Goal: Task Accomplishment & Management: Manage account settings

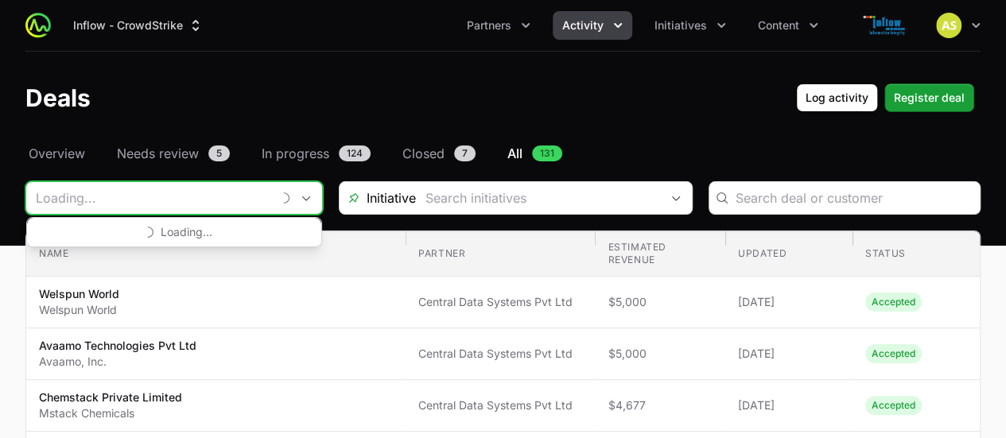
click at [261, 196] on input "Deals Filters" at bounding box center [148, 198] width 245 height 32
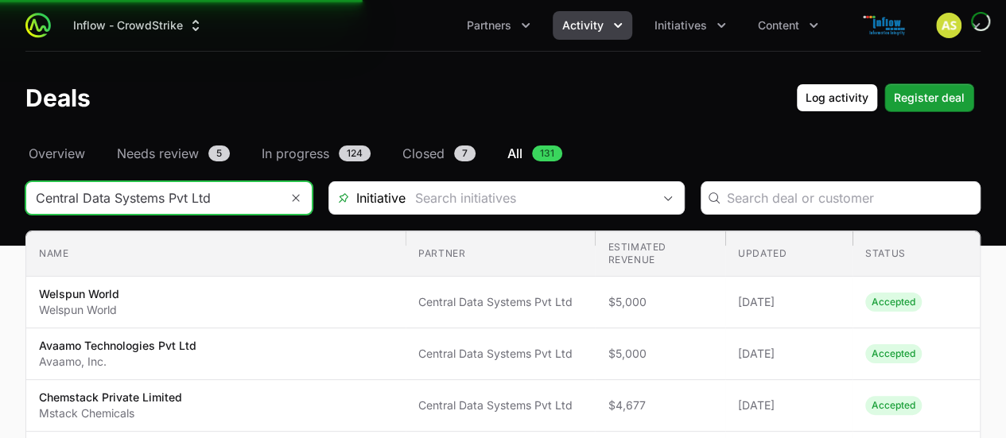
type input "Central Data Systems Pvt Ltd"
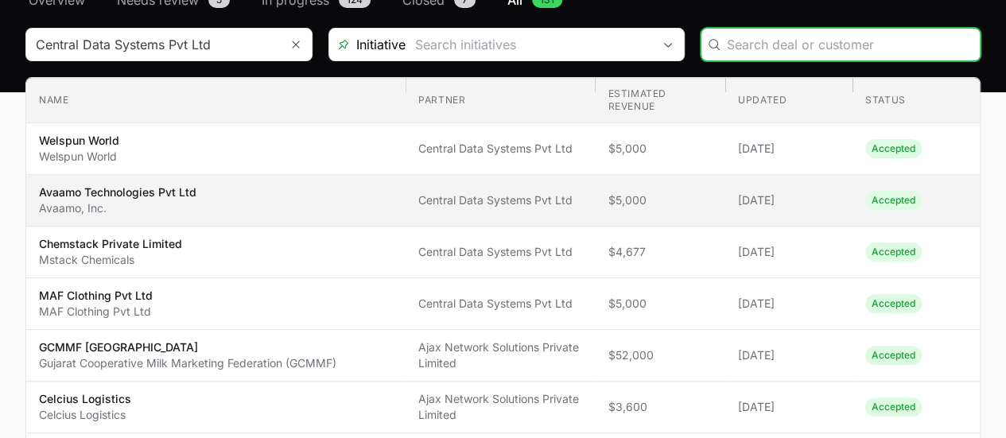
scroll to position [157, 0]
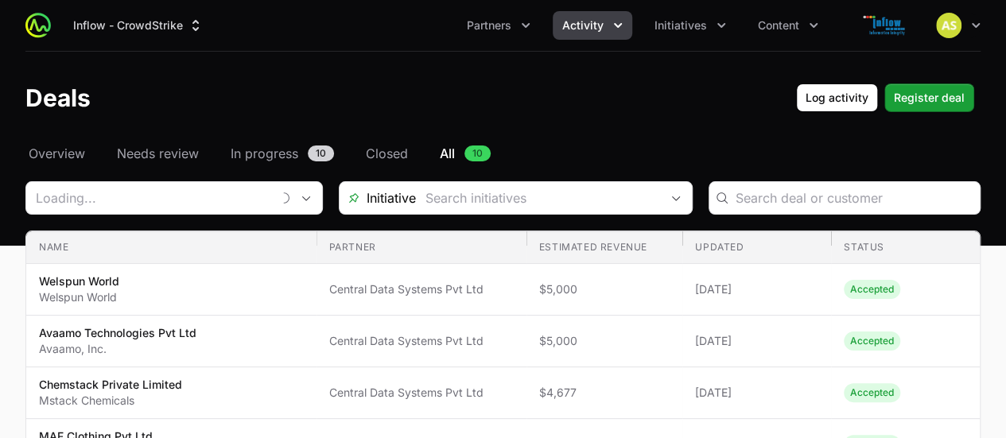
type input "Central Data Systems Pvt Ltd"
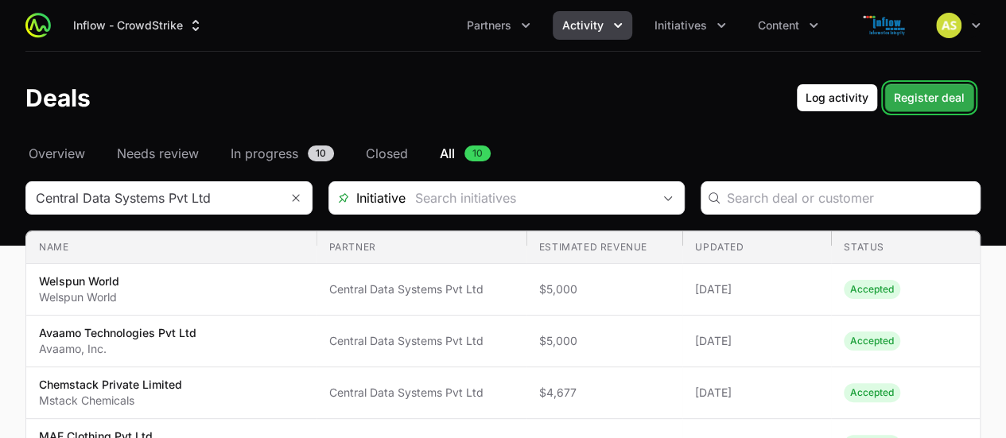
click at [920, 86] on button "Register deal" at bounding box center [929, 97] width 90 height 29
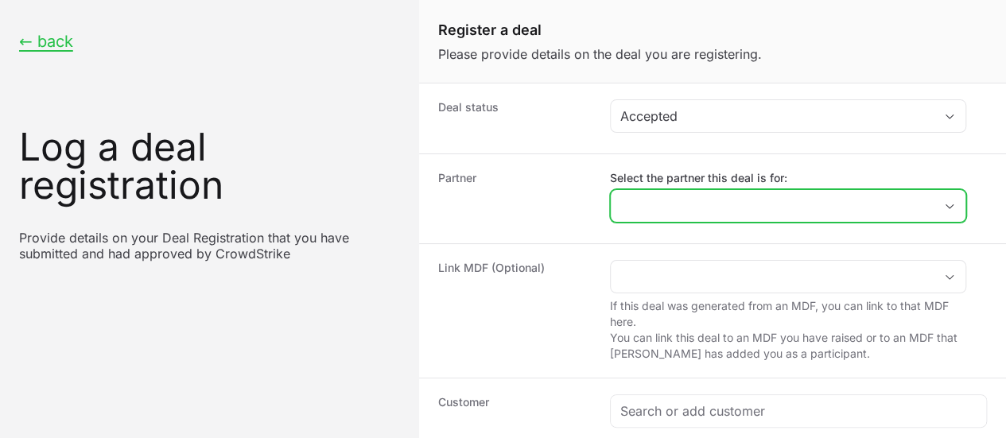
click at [782, 204] on input "Select the partner this deal is for:" at bounding box center [772, 206] width 323 height 32
type input "Central Data Systems Pvt Ltd"
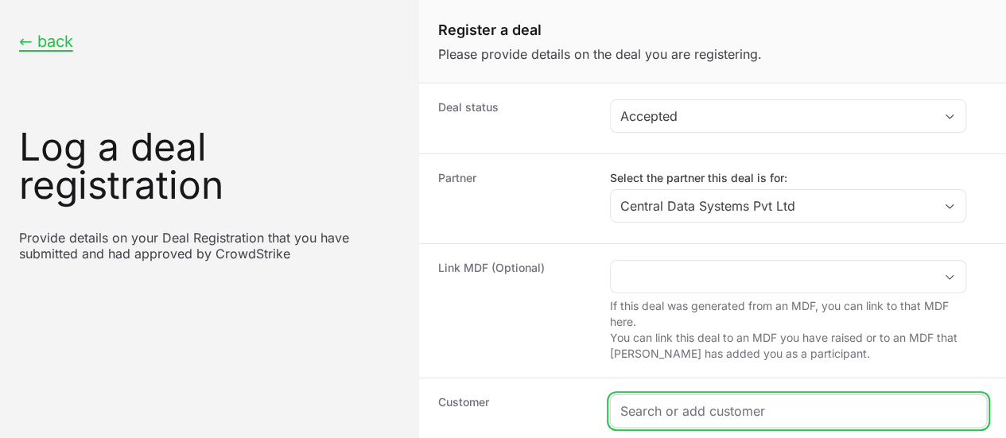
click at [775, 402] on input "Create activity form" at bounding box center [798, 411] width 356 height 19
paste input "Innoviti Technologies Pvt. Ltd."
type input "Innoviti Technologies Pvt. Ltd."
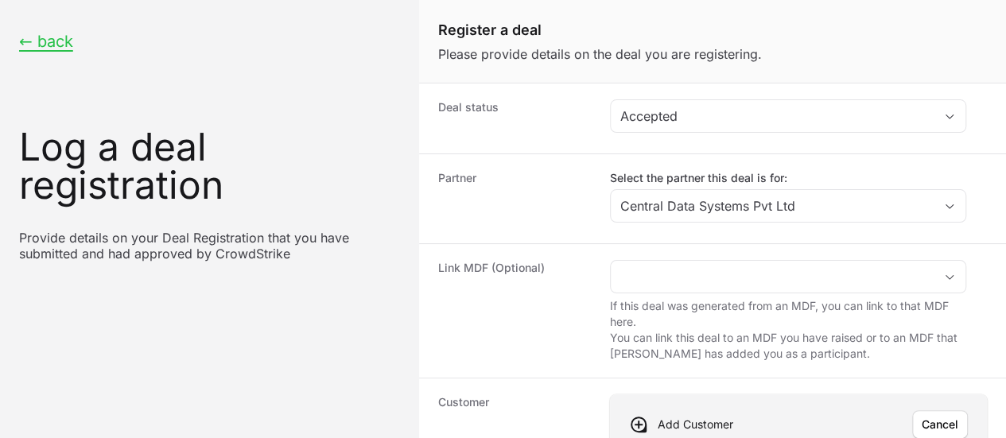
type input "https://innoviti.com/"
click at [938, 415] on span "Save" at bounding box center [945, 424] width 26 height 19
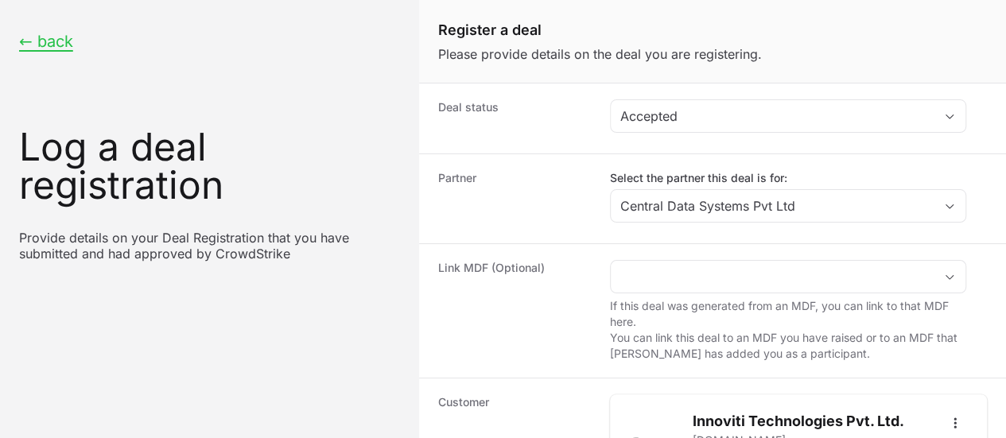
scroll to position [333, 0]
paste input "Innoviti Technologies Pvt. Ltd."
type input "Innoviti Technologies Pvt. Ltd."
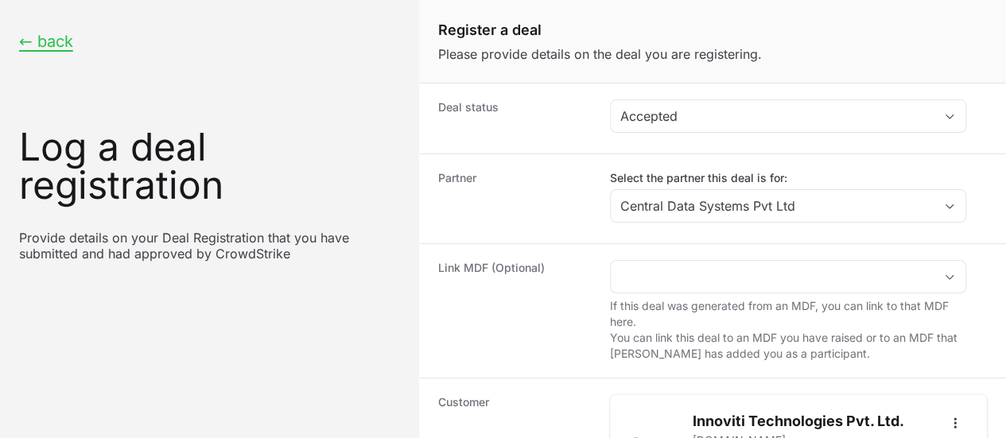
scroll to position [470, 0]
type input "$5,000"
radio input "true"
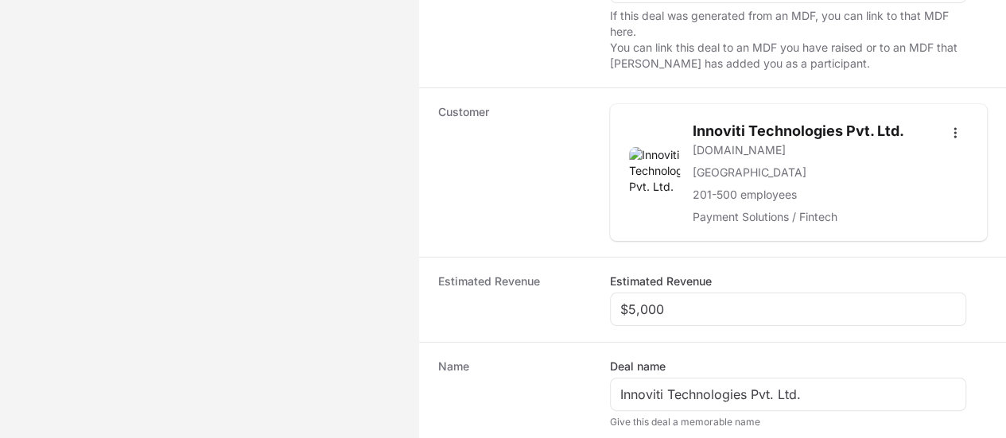
scroll to position [279, 0]
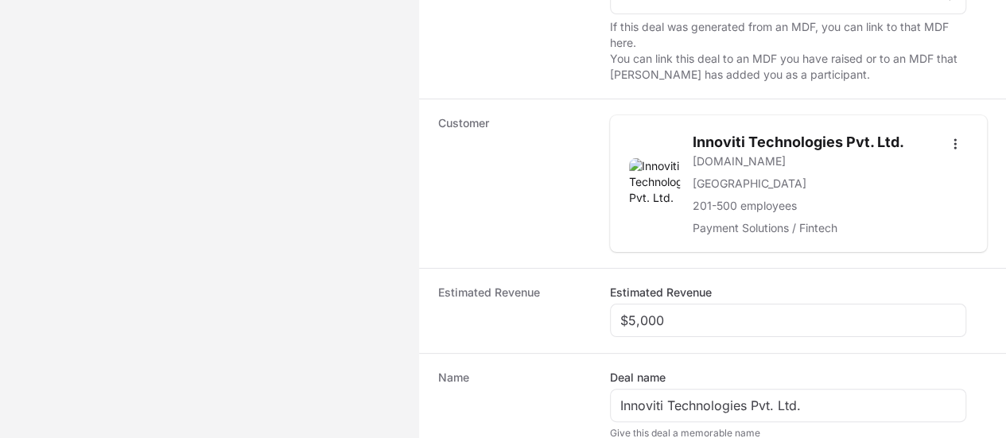
paste input "DR-3949db58"
type input "DR-3949db58"
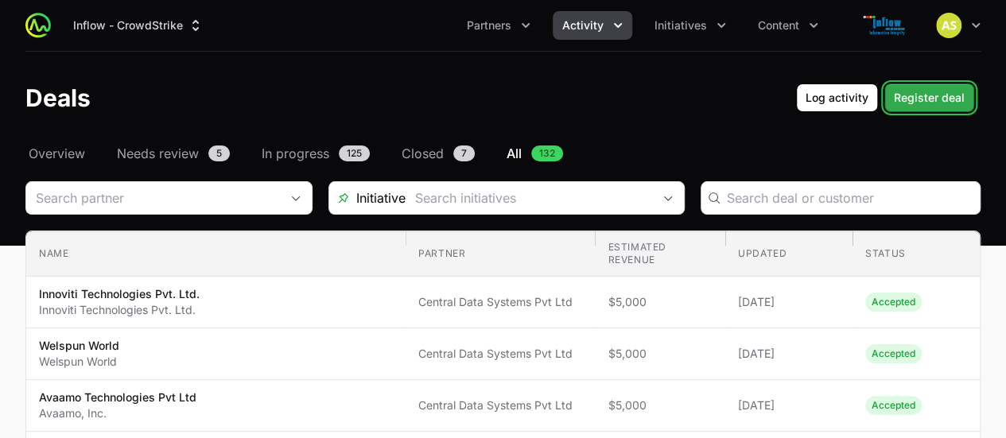
click at [936, 107] on button "Register deal" at bounding box center [929, 97] width 90 height 29
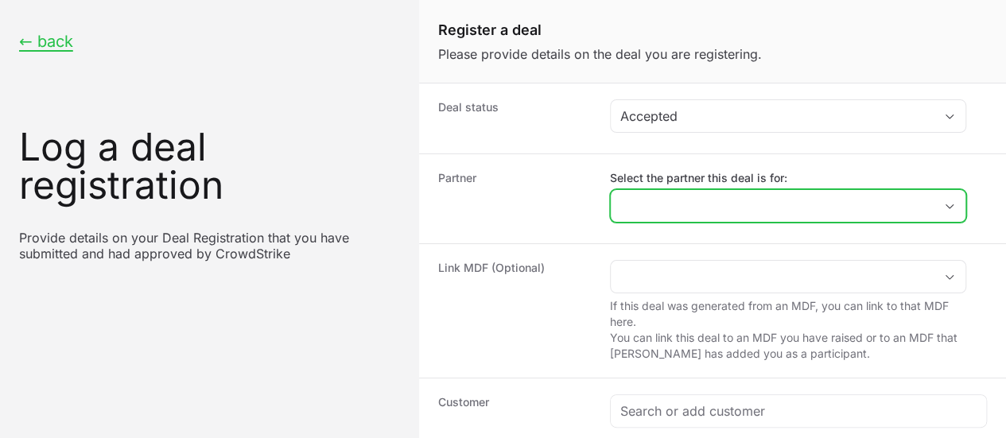
click at [778, 211] on input "Select the partner this deal is for:" at bounding box center [772, 206] width 323 height 32
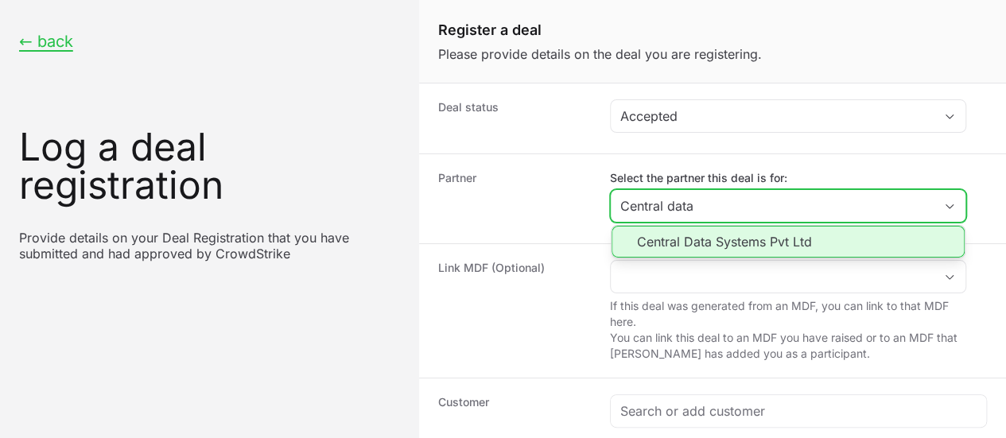
click at [751, 237] on li "Central Data Systems Pvt Ltd" at bounding box center [787, 242] width 353 height 32
type input "Central Data Systems Pvt Ltd"
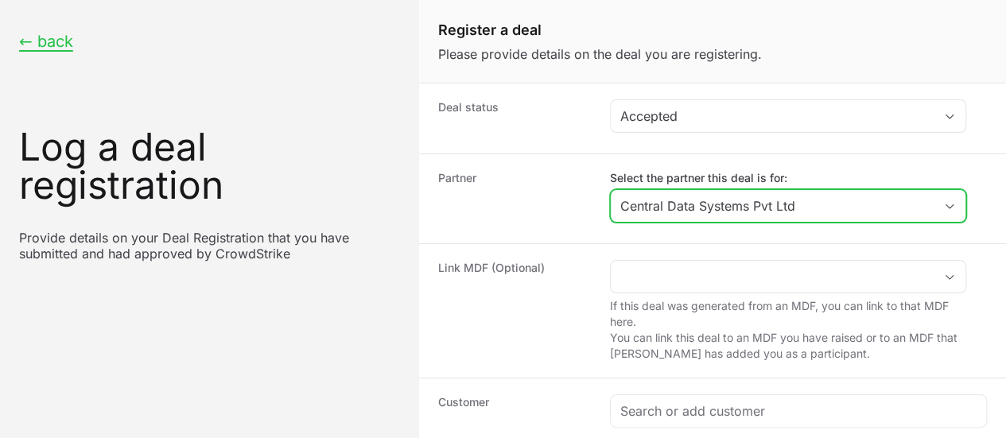
scroll to position [121, 0]
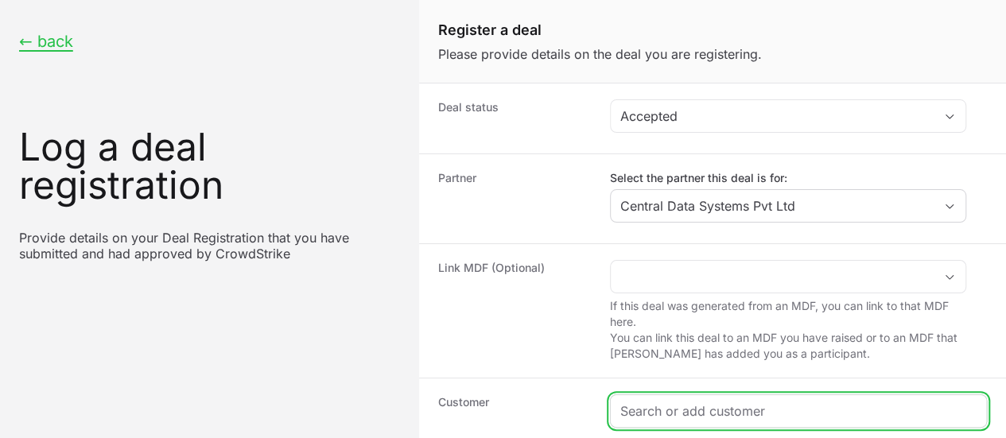
click at [701, 402] on input "Create activity form" at bounding box center [798, 411] width 356 height 19
paste input "EOX VANTAGE PRIVATE LIMITED"
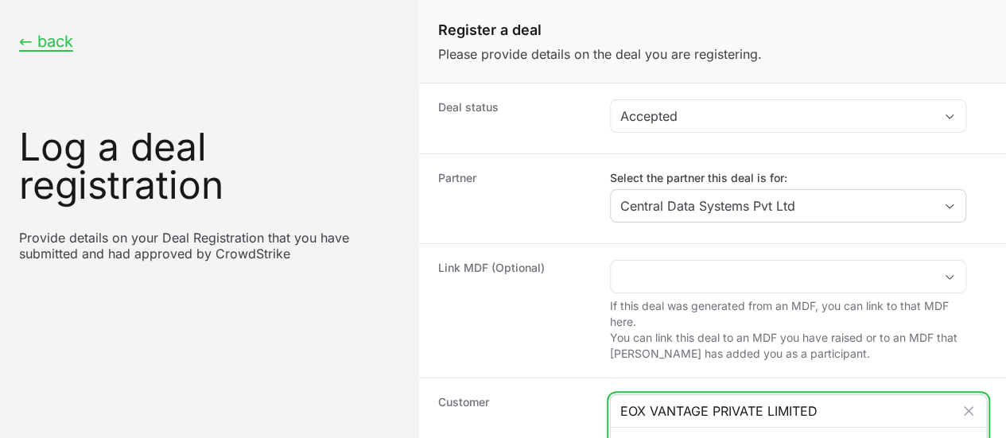
type input "EOX VANTAGE PRIVATE LIMITED"
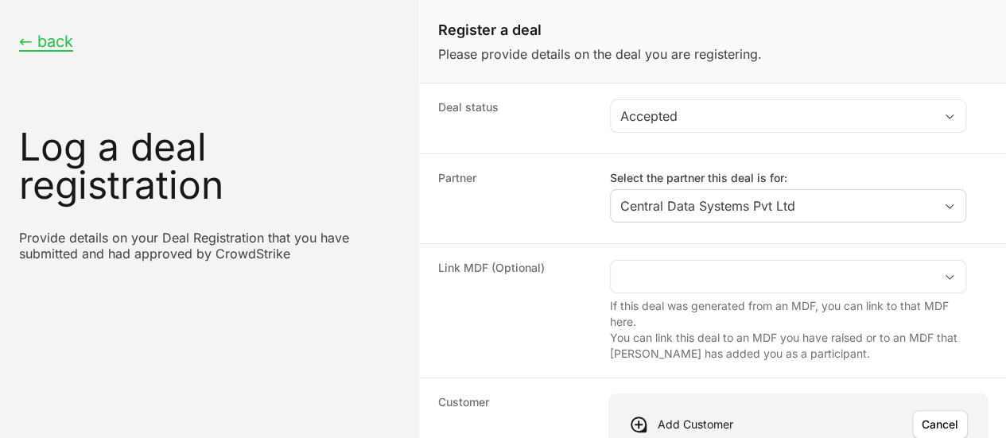
paste input "https://eoxvantage.com/"
type input "https://eoxvantage.com/"
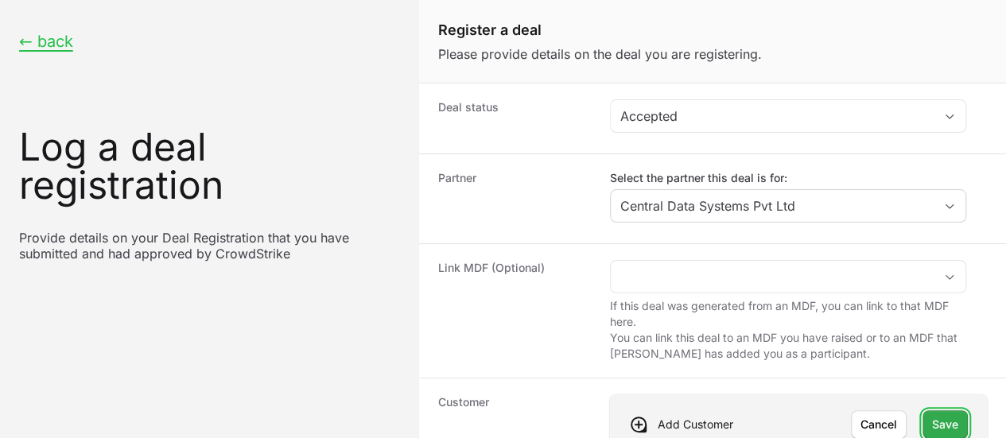
click at [932, 415] on span "Save" at bounding box center [945, 424] width 26 height 19
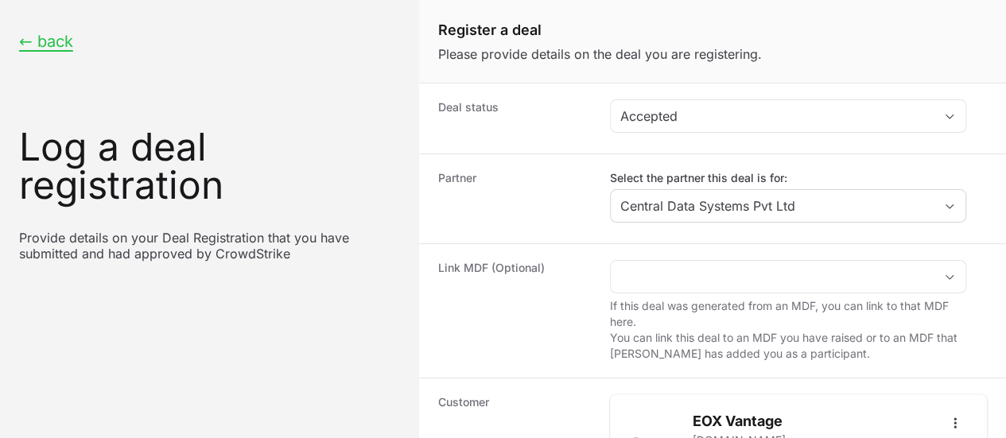
paste input "https://eoxvantage.com/"
type input "https://eoxvantage.com/"
paste input "EOX VANTAGE PRIVATE LIMITED"
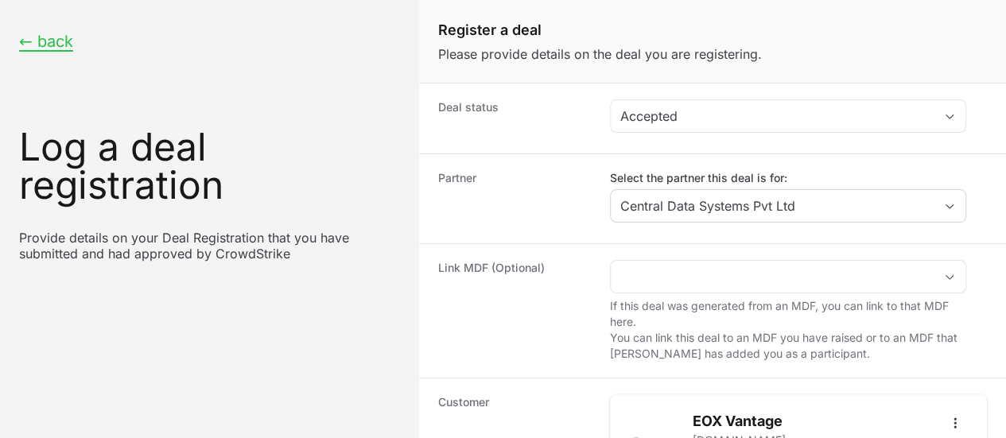
type input "EOX VANTAGE PRIVATE LIMITED"
type input "$5,000"
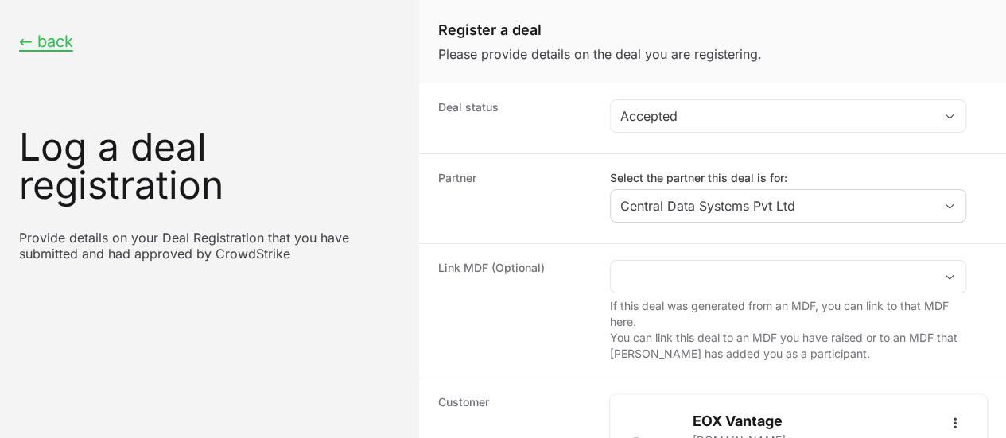
radio input "true"
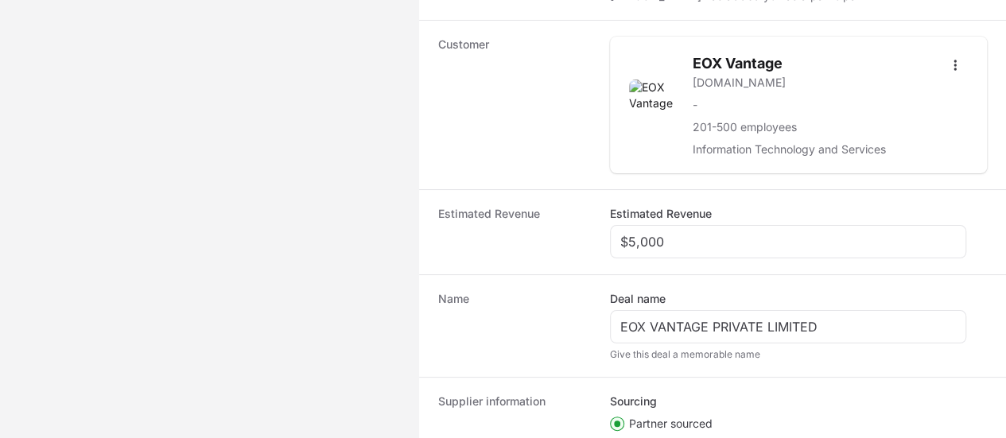
paste input "DR-f8f11817"
type input "DR-f8f11817"
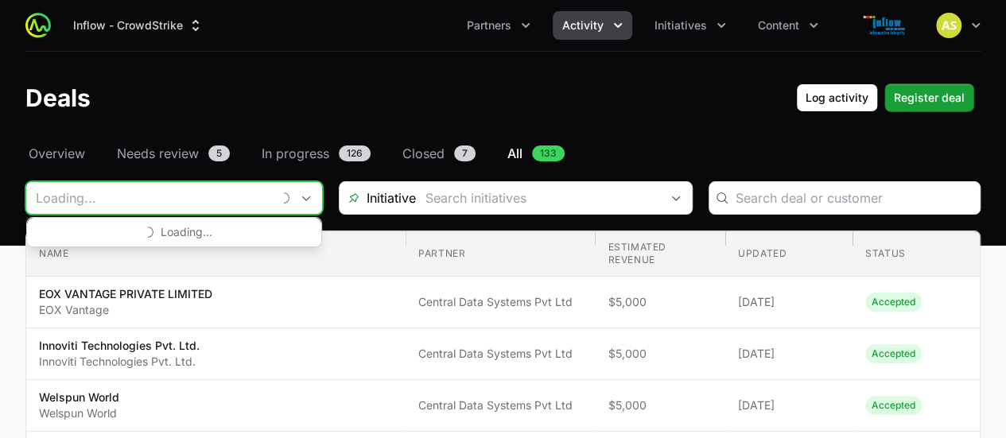
click at [183, 202] on input "Deals Filters" at bounding box center [148, 198] width 245 height 32
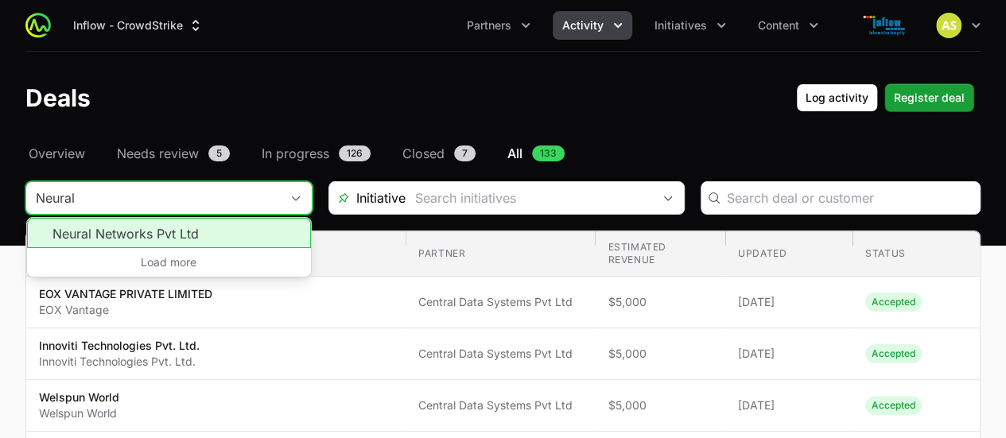
click at [159, 229] on li "Neural Networks Pvt Ltd" at bounding box center [169, 233] width 284 height 30
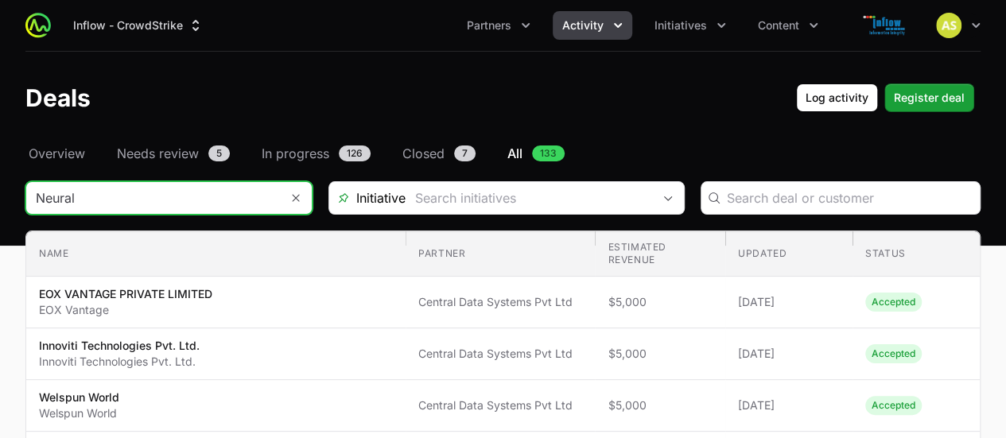
type input "Neural Networks Pvt Ltd"
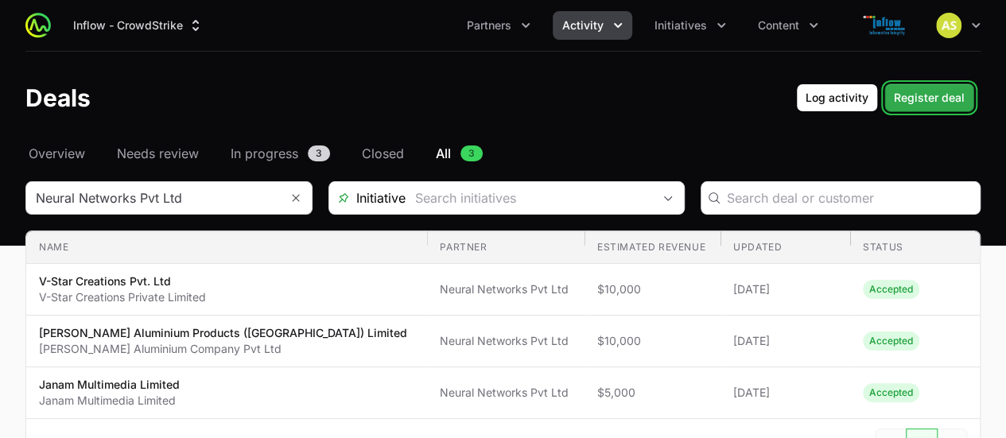
click at [921, 98] on span "Register deal" at bounding box center [929, 97] width 71 height 19
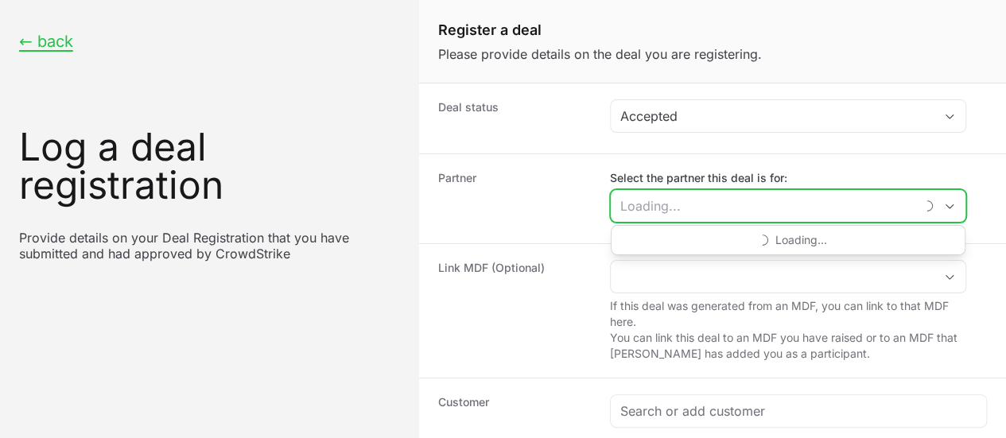
click at [770, 201] on input "Select the partner this deal is for:" at bounding box center [763, 206] width 304 height 32
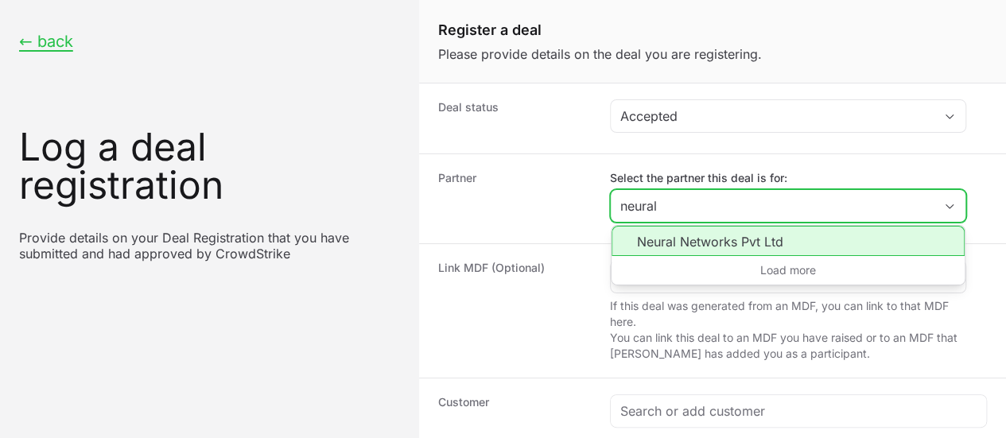
click at [735, 234] on li "Neural Networks Pvt Ltd" at bounding box center [787, 241] width 353 height 30
type input "Neural Networks Pvt Ltd"
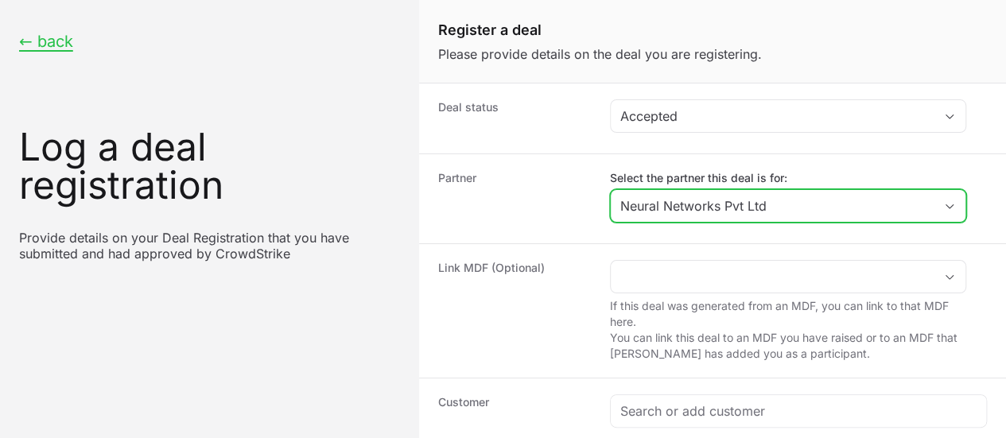
scroll to position [121, 0]
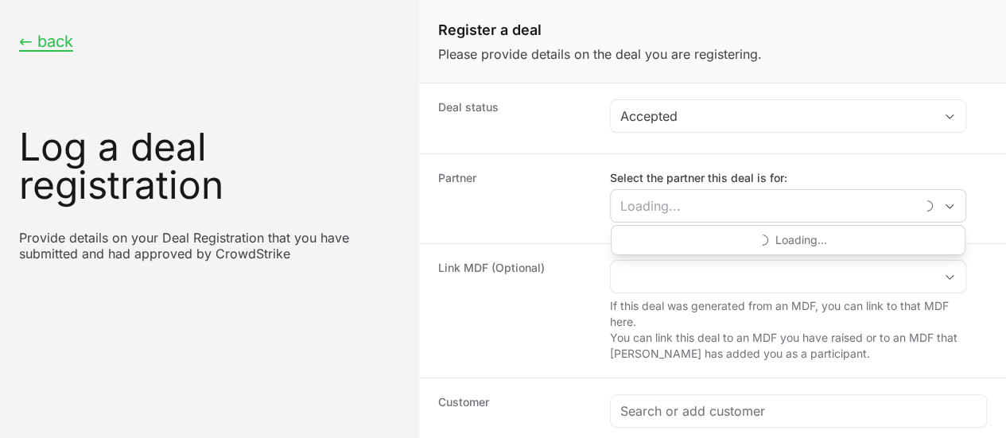
type input "Neural Networks Pvt Ltd"
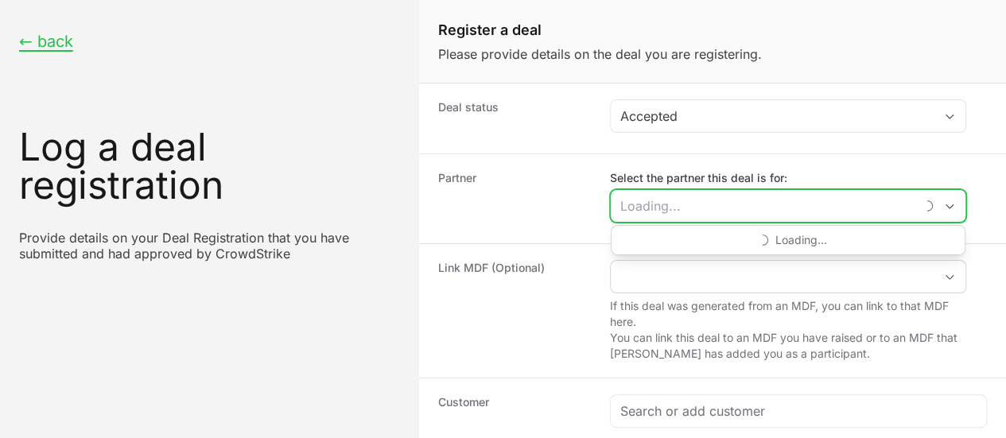
scroll to position [37, 0]
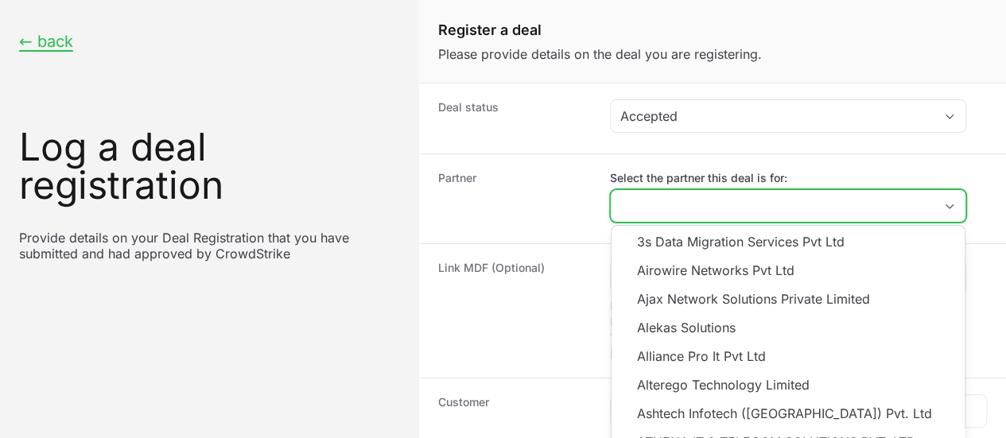
click at [753, 190] on input "Select the partner this deal is for:" at bounding box center [772, 206] width 323 height 32
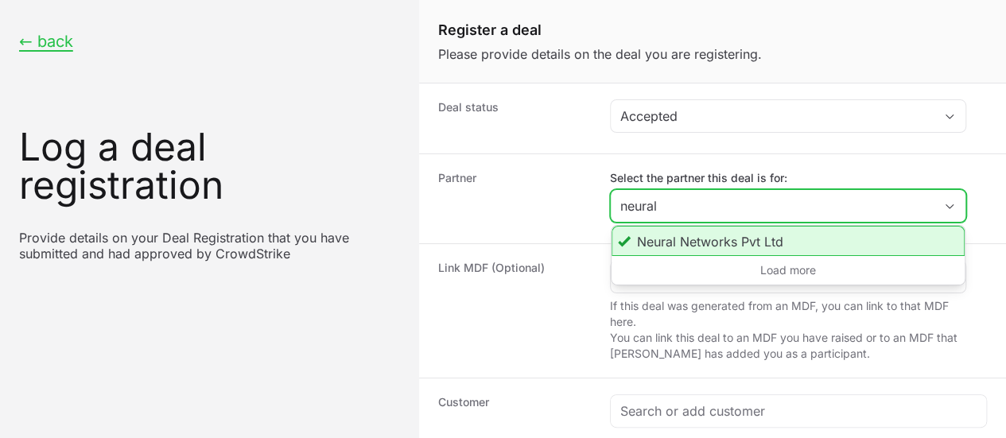
type input "neural"
click at [718, 226] on li "Neural Networks Pvt Ltd" at bounding box center [787, 241] width 353 height 30
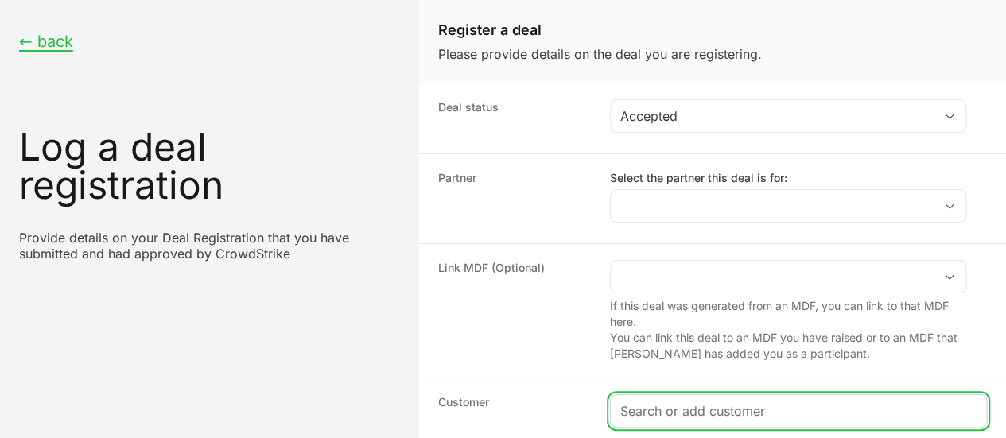
click at [678, 402] on input "Create activity form" at bounding box center [798, 411] width 356 height 19
paste input "https://www.travancoreanalytics.com/"
type input "https://www.travancoreanalytics.com/"
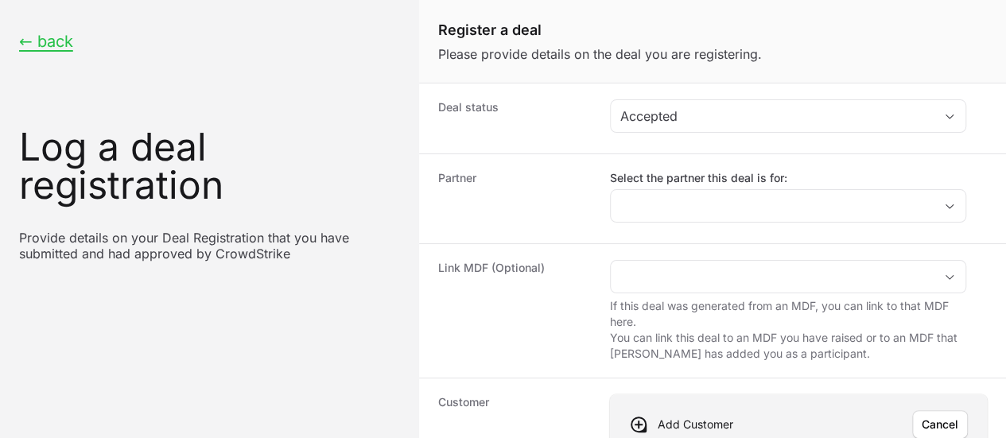
scroll to position [170, 0]
paste input "https://www.travancoreanalytics.com/"
type input "https://www.travancoreanalytics.com/"
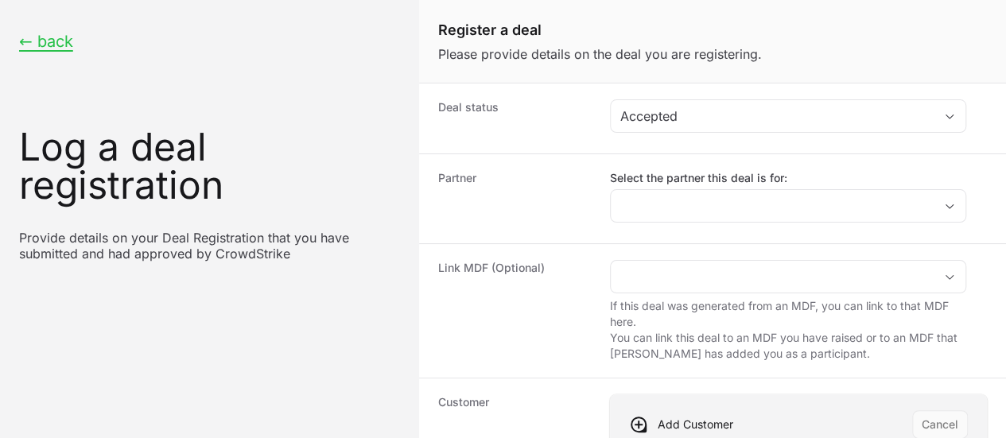
scroll to position [258, 0]
click at [932, 415] on span "Save" at bounding box center [945, 424] width 26 height 19
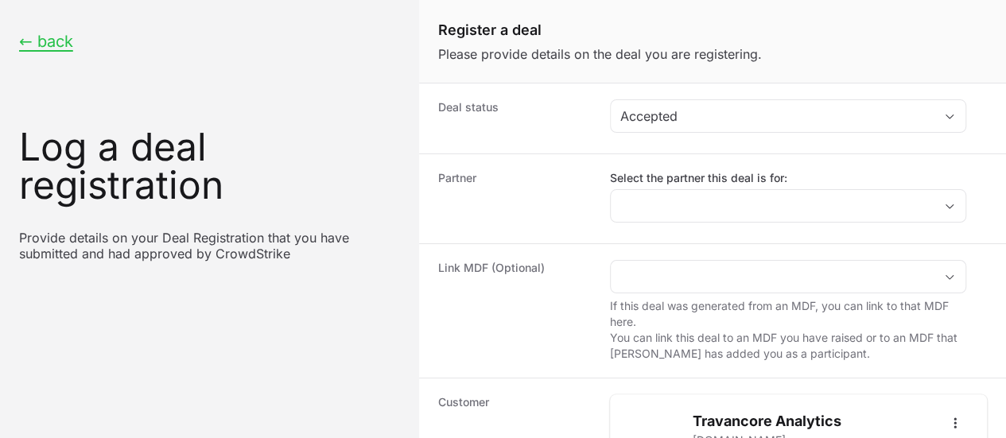
scroll to position [481, 0]
radio input "true"
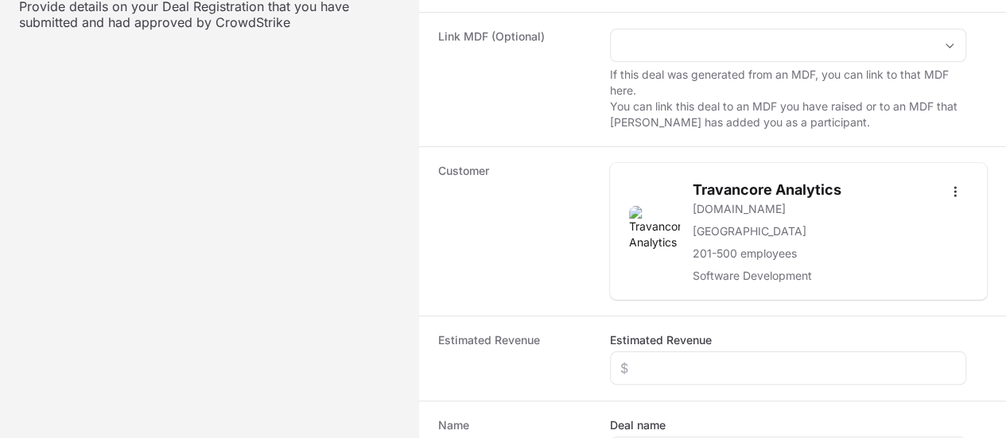
scroll to position [231, 0]
paste input "DR-743ad952"
type input "DR-743ad952"
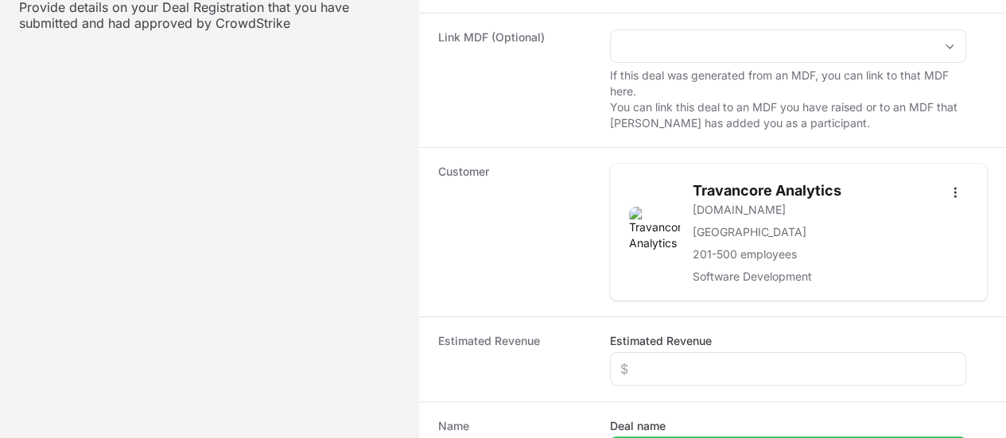
paste input "Travancore Analytics (P) Ltd"
type input "Travancore Analytics (P) Ltd"
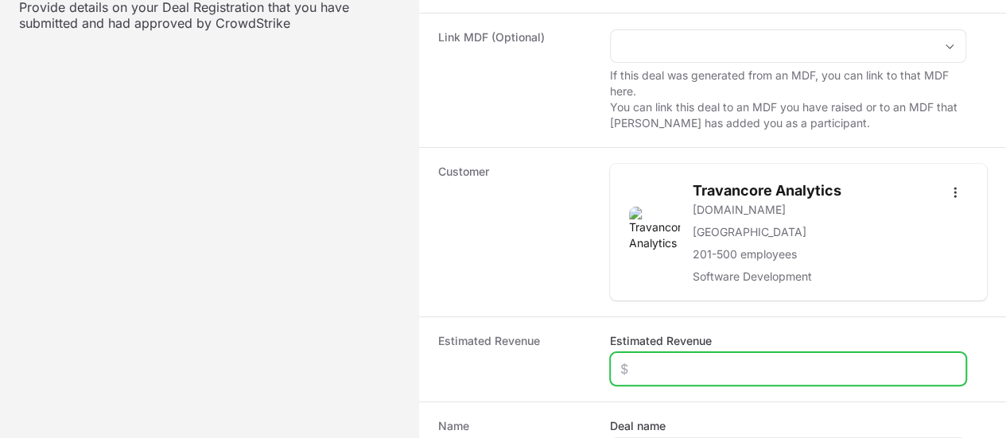
click at [663, 359] on input "Estimated Revenue" at bounding box center [788, 368] width 336 height 19
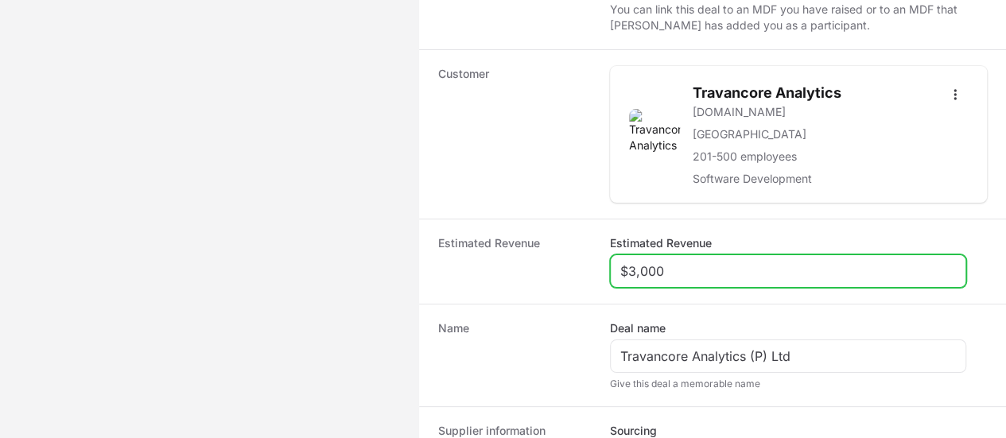
scroll to position [335, 0]
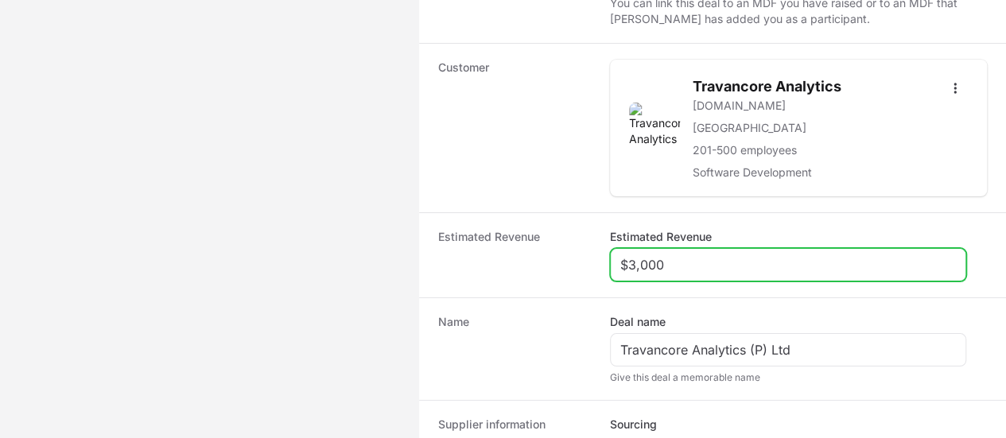
type input "$3,000"
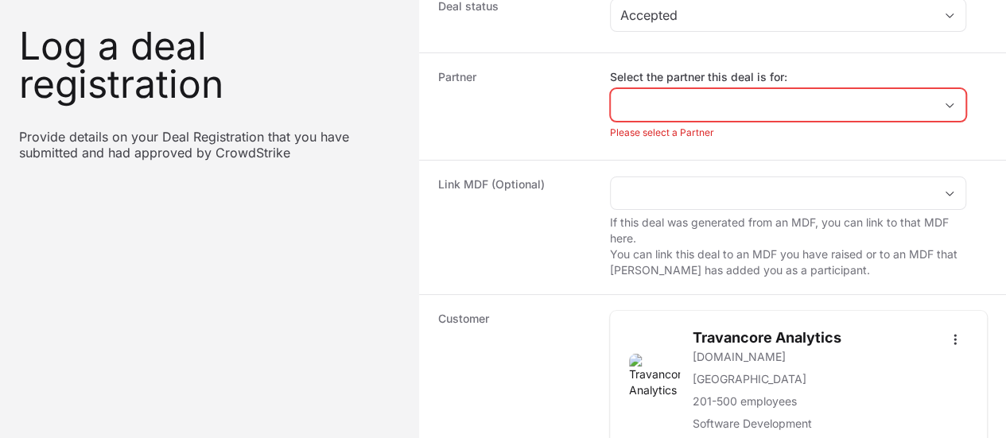
scroll to position [100, 0]
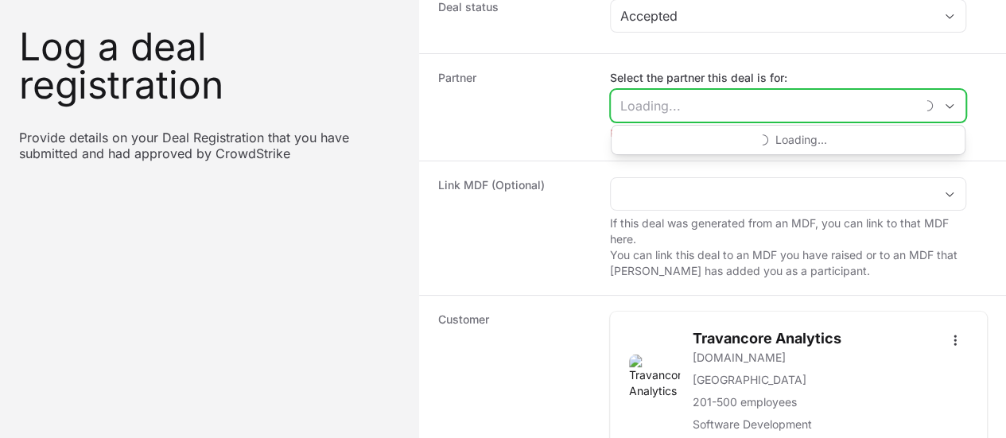
click at [704, 107] on input "Select the partner this deal is for:" at bounding box center [763, 106] width 304 height 32
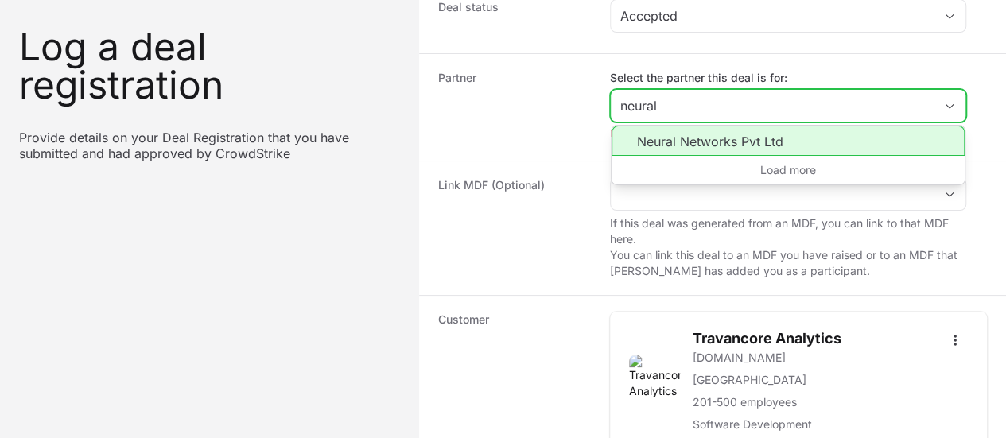
click at [693, 142] on li "Neural Networks Pvt Ltd" at bounding box center [787, 141] width 353 height 30
type input "Neural Networks Pvt Ltd"
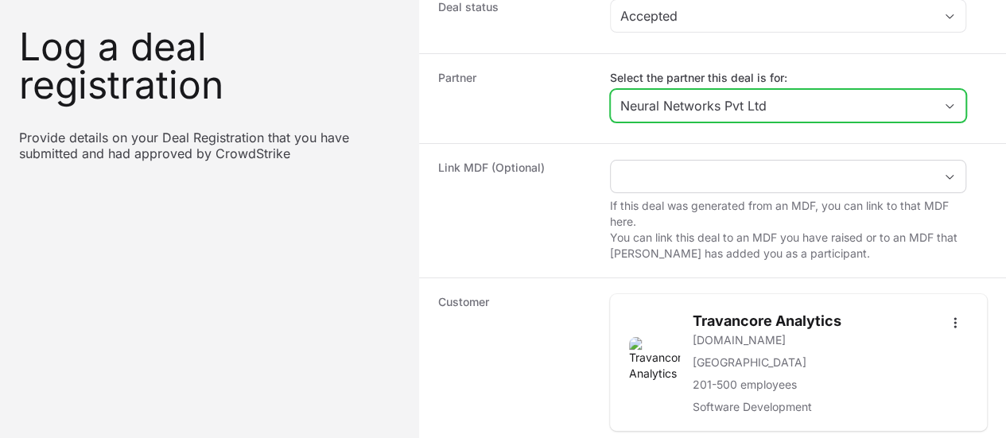
scroll to position [576, 0]
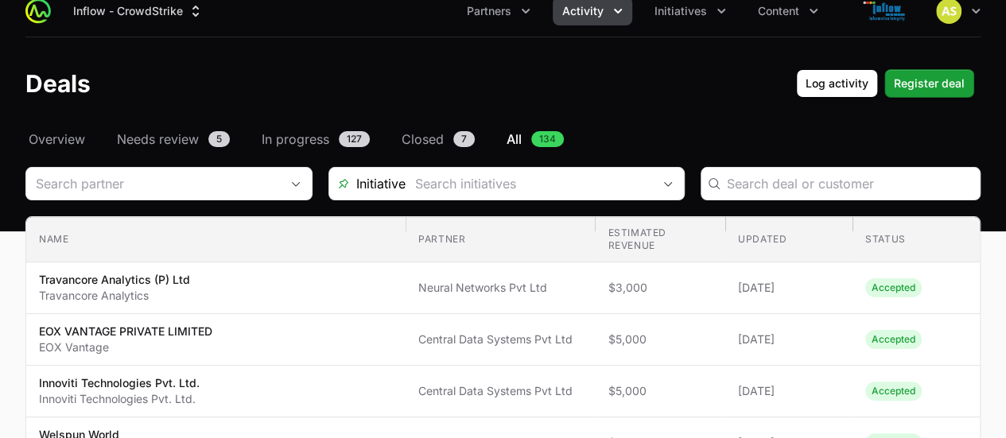
scroll to position [14, 0]
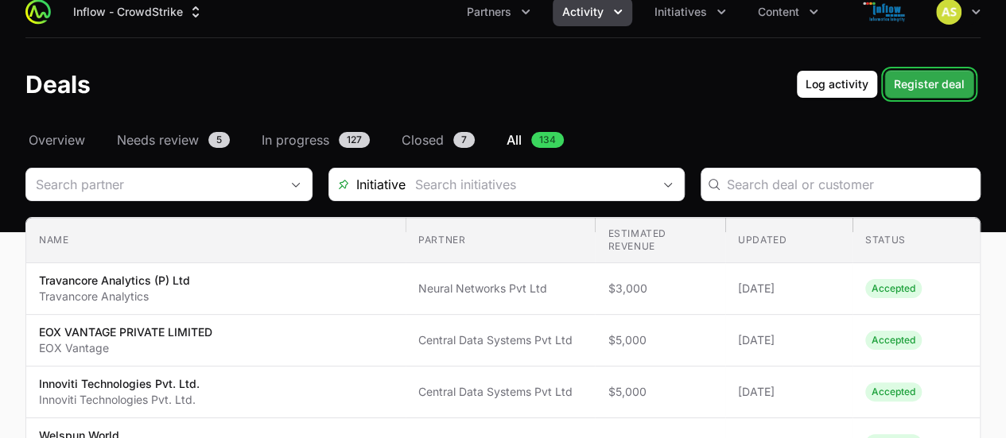
click at [932, 83] on span "Register deal" at bounding box center [929, 84] width 71 height 19
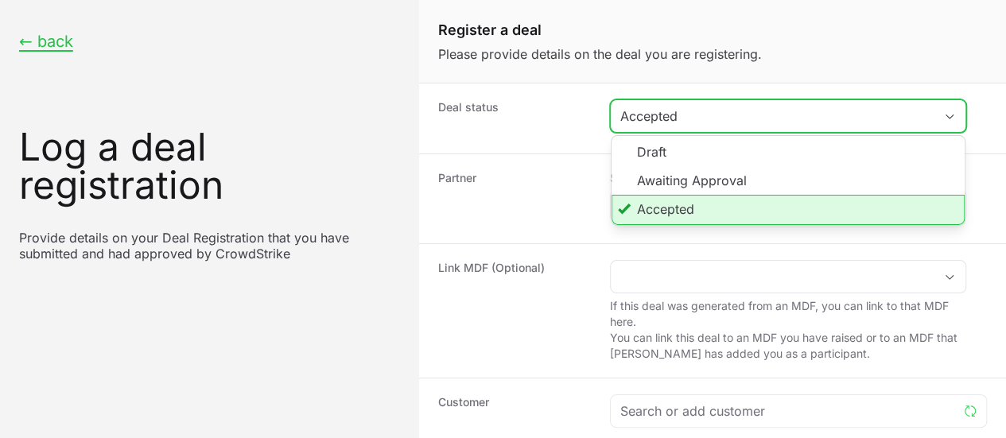
click at [833, 118] on div "Accepted" at bounding box center [776, 116] width 313 height 19
click at [779, 209] on li "Accepted" at bounding box center [787, 210] width 353 height 30
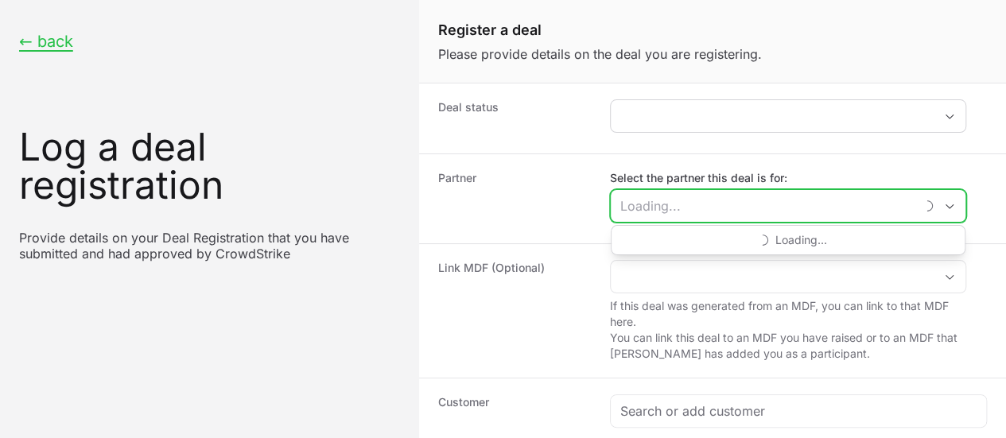
click at [767, 209] on input "Select the partner this deal is for:" at bounding box center [763, 206] width 304 height 32
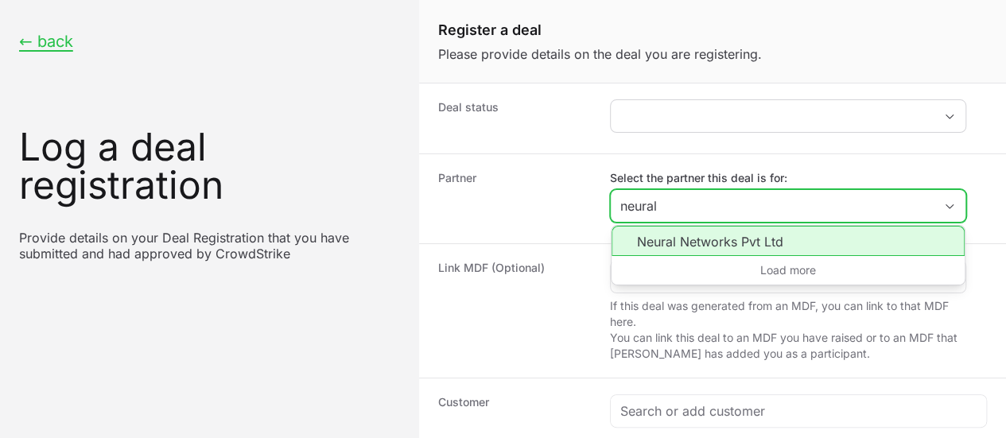
click at [735, 244] on li "Neural Networks Pvt Ltd" at bounding box center [787, 241] width 353 height 30
type input "Neural Networks Pvt Ltd"
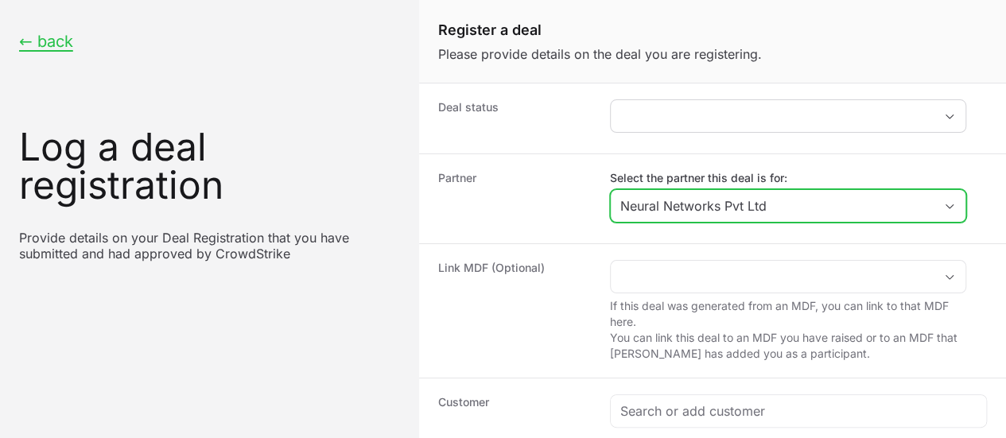
scroll to position [157, 0]
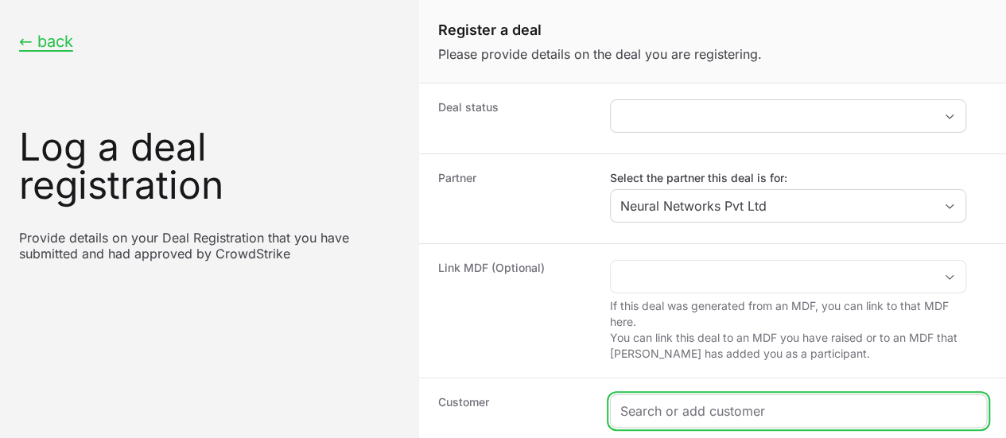
click at [706, 402] on input "Create activity form" at bounding box center [798, 411] width 356 height 19
paste input "https://technopark.in/company-details/5625?company=Bilagos%20Softwares%20(P)%20…"
type input "https://technopark.in/company-details/5625?company=Bilagos%20Softwares%20(P)%20…"
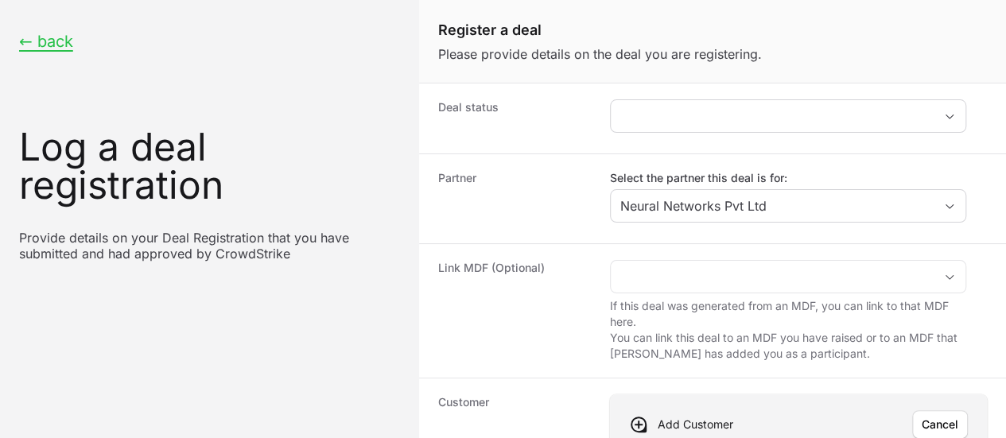
paste input "https://technopark.in/company-details/5625?company=Bilagos%20Softwares%20(P)%20…"
type input "https://technopark.in/company-details/5625?company=Bilagos%20Softwares%20(P)%20…"
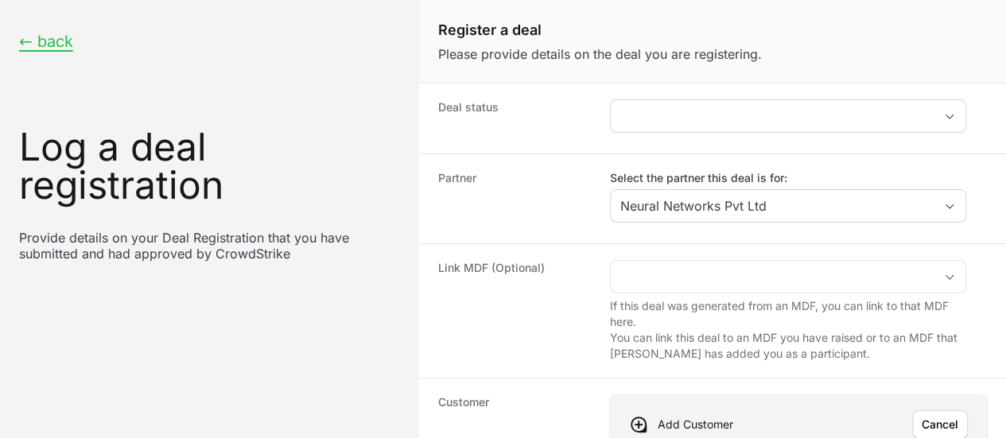
click at [932, 415] on span "Save" at bounding box center [945, 424] width 26 height 19
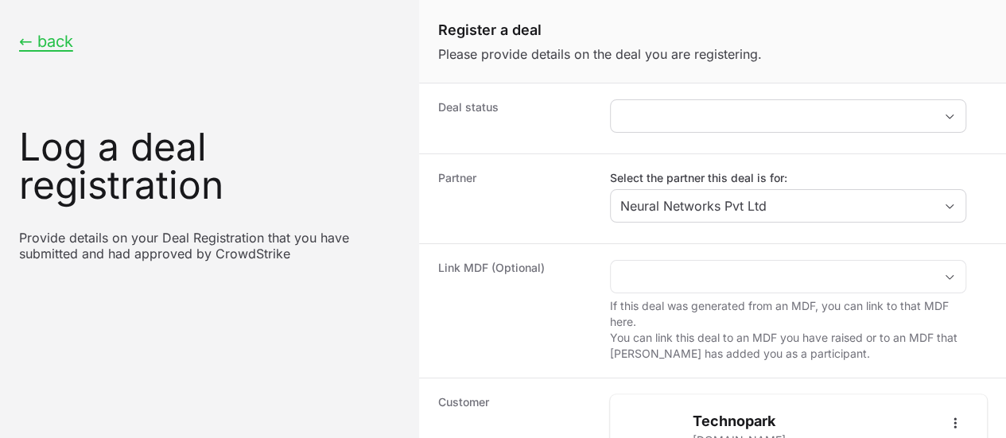
scroll to position [327, 0]
type input "$3,000"
paste input "Bilagos Softwares Pvt Ltd"
type input "Bilagos Softwares Pvt Ltd"
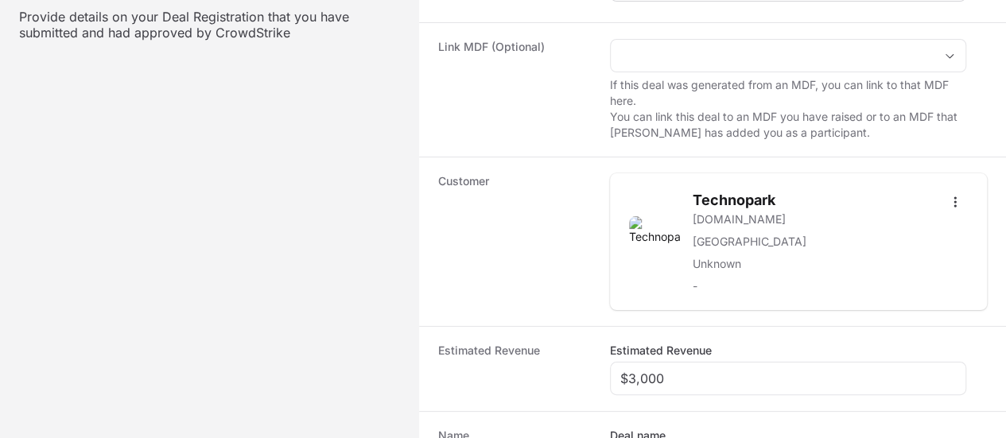
scroll to position [430, 0]
radio input "true"
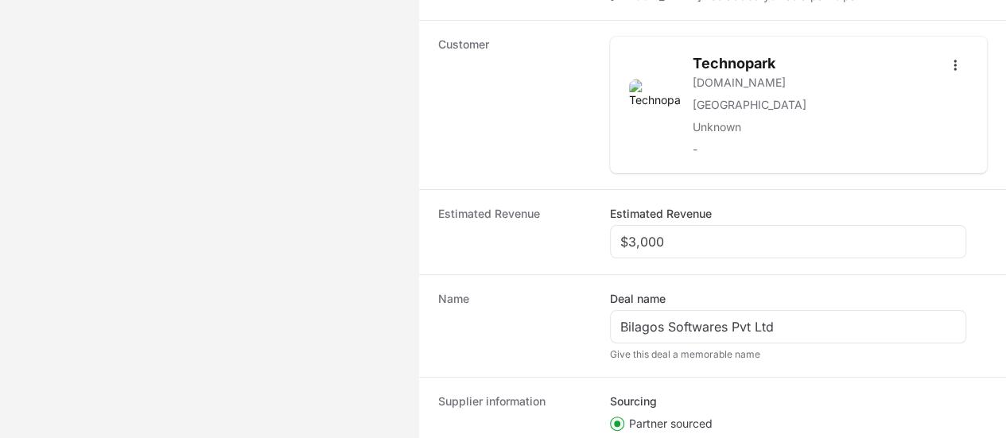
scroll to position [479, 0]
paste input "DR-e7ddd306"
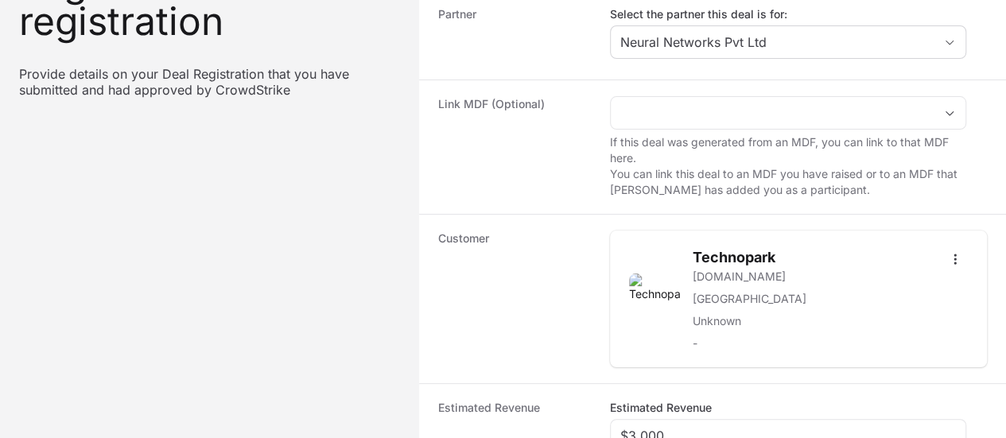
scroll to position [576, 0]
type input "DR-e7ddd306"
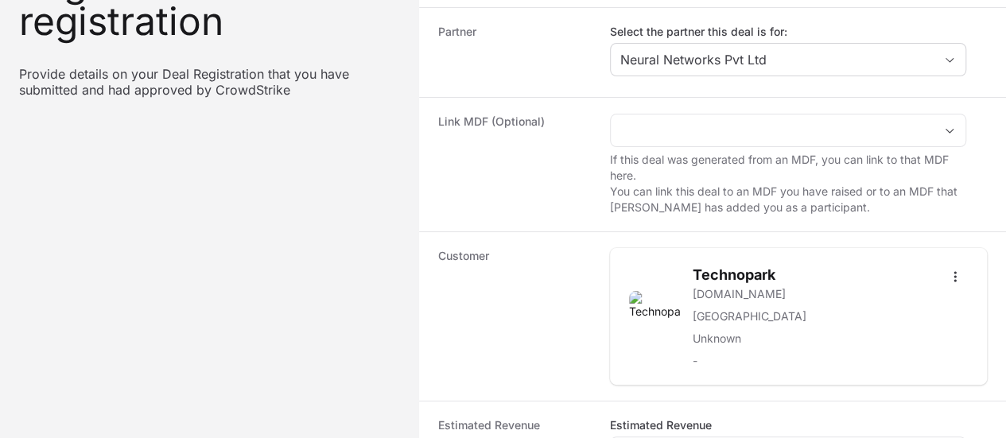
scroll to position [593, 0]
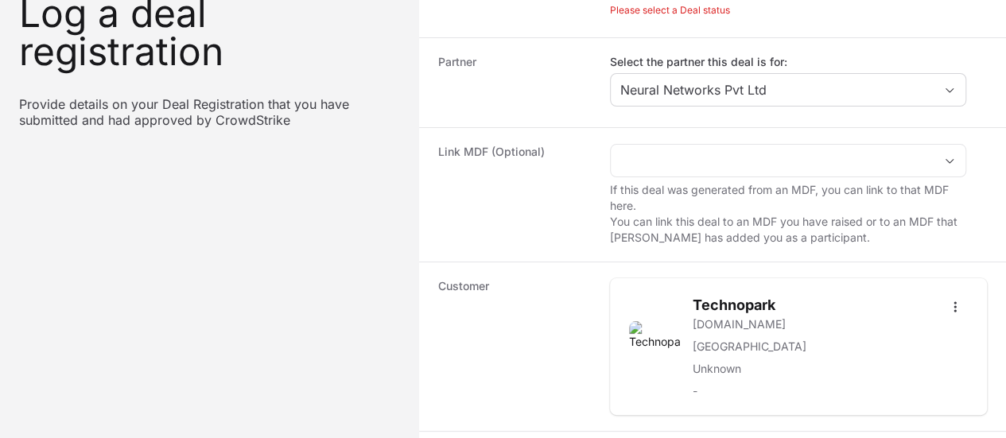
scroll to position [11, 0]
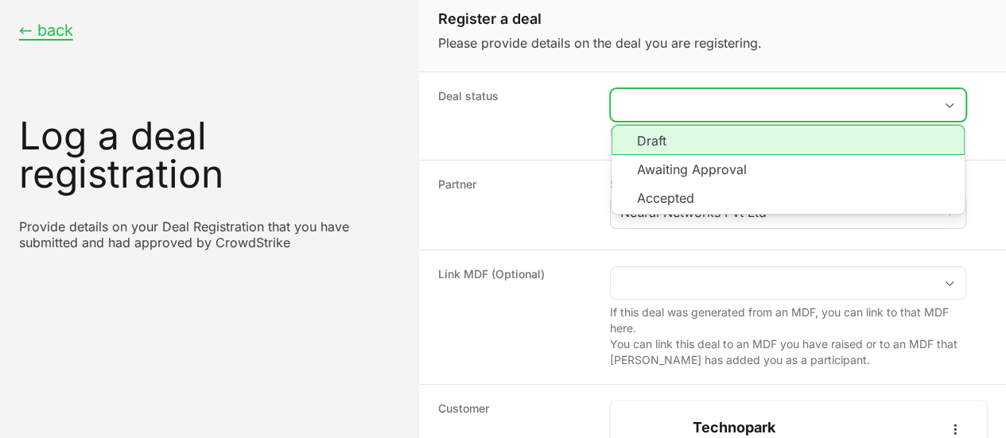
click at [738, 102] on button "placeholder" at bounding box center [788, 105] width 355 height 32
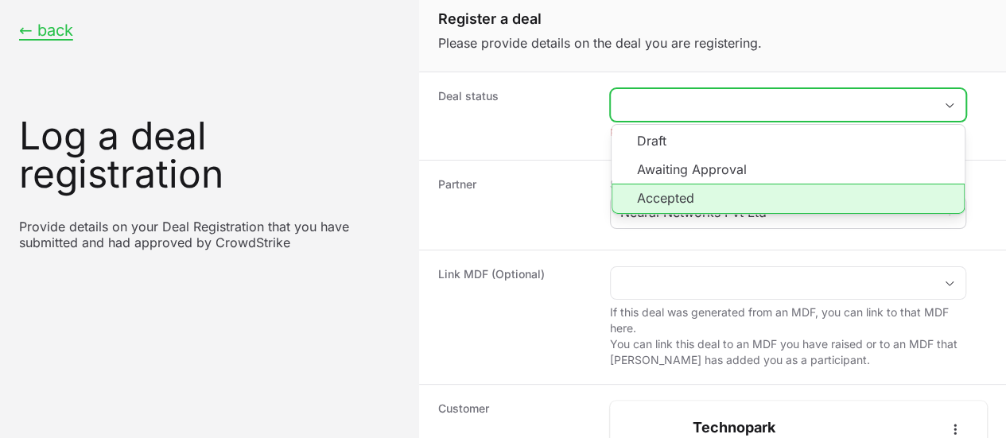
click at [712, 195] on li "Accepted" at bounding box center [787, 199] width 353 height 30
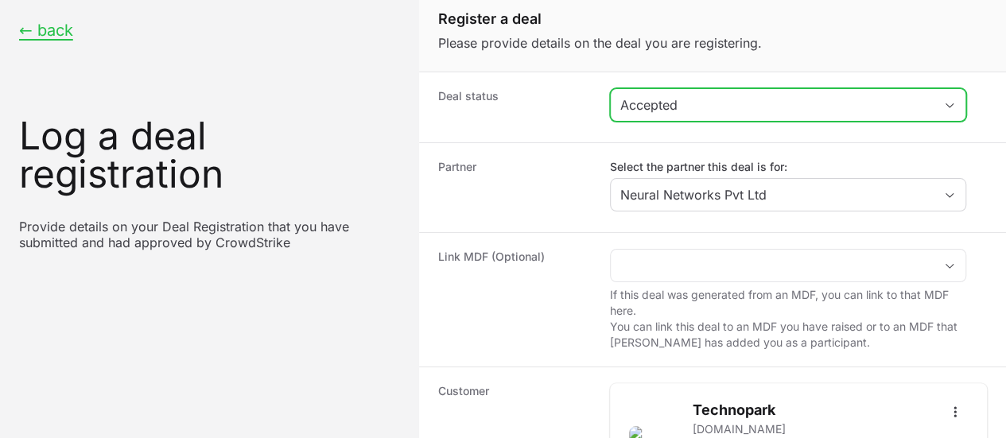
scroll to position [576, 0]
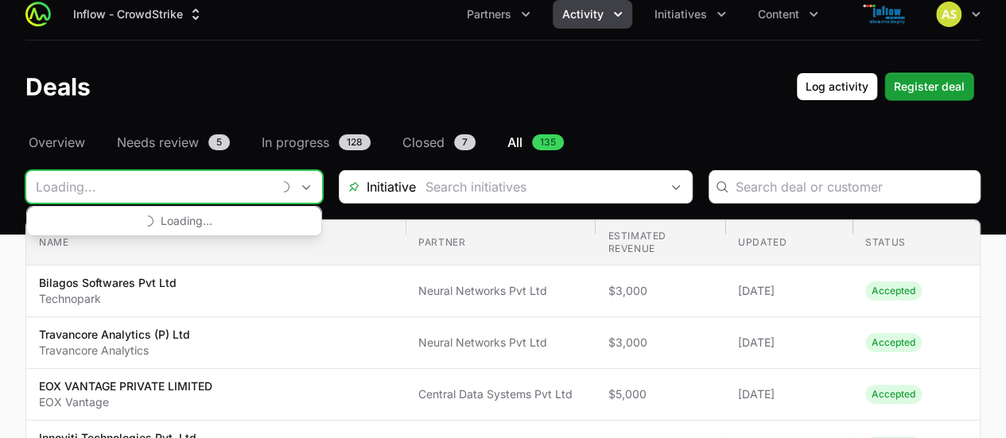
click at [196, 176] on input "Deals Filters" at bounding box center [148, 187] width 245 height 32
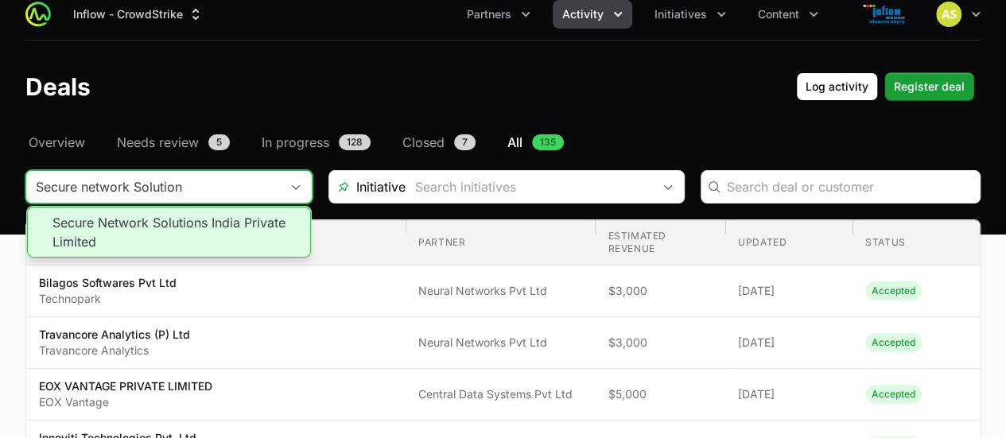
click at [177, 230] on li "Secure Network Solutions India Private Limited" at bounding box center [169, 232] width 284 height 51
type input "Secure Network Solutions India Private Limited"
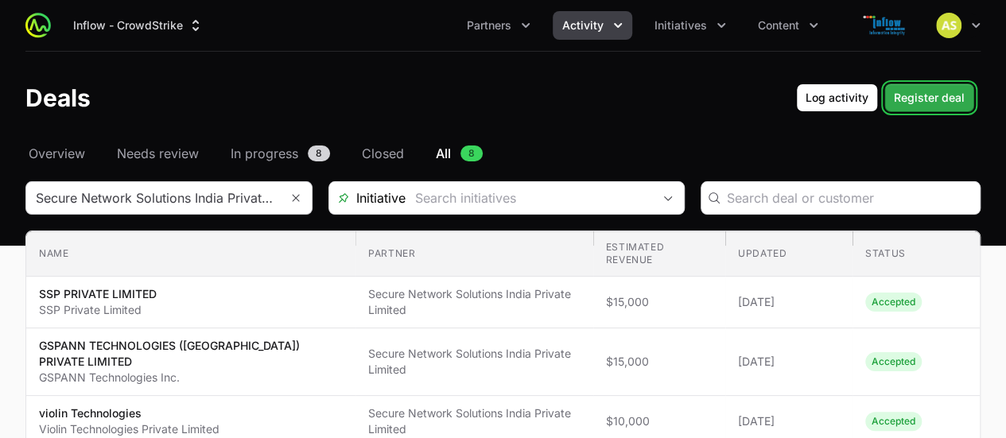
click at [914, 103] on span "Register deal" at bounding box center [929, 97] width 71 height 19
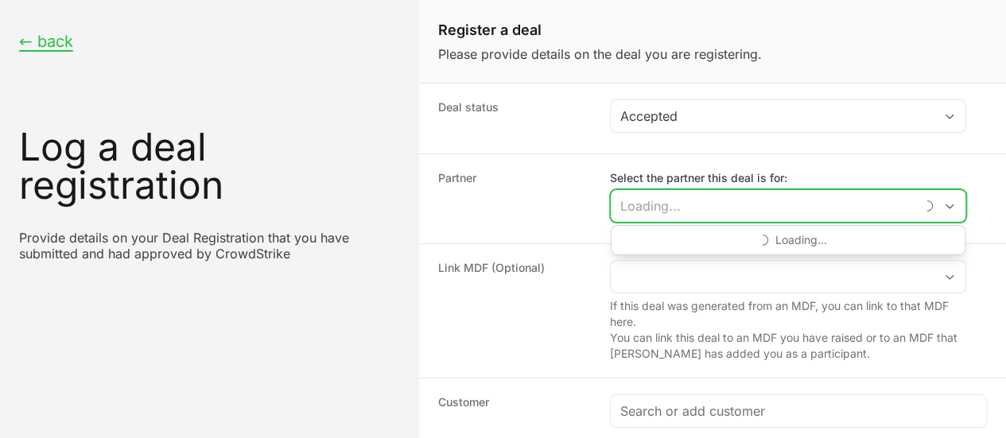
click at [766, 198] on input "Select the partner this deal is for:" at bounding box center [763, 206] width 304 height 32
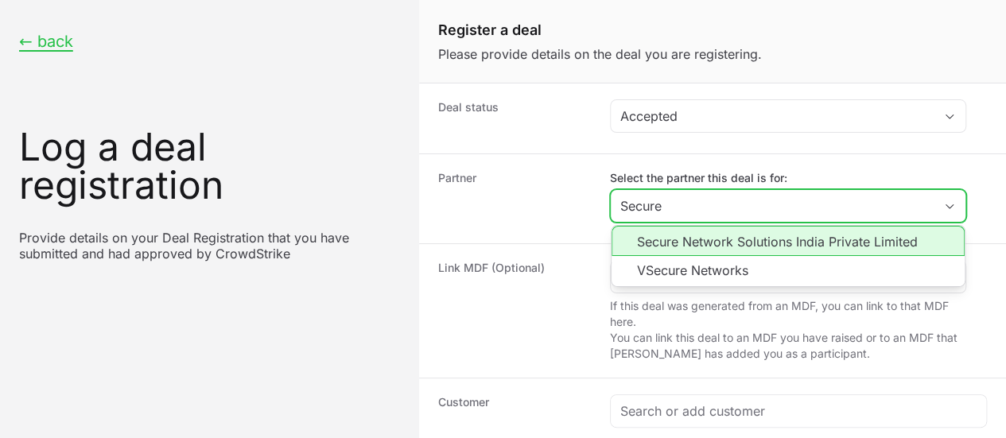
click at [735, 235] on li "Secure Network Solutions India Private Limited" at bounding box center [787, 241] width 353 height 30
type input "Secure Network Solutions India Private Limited"
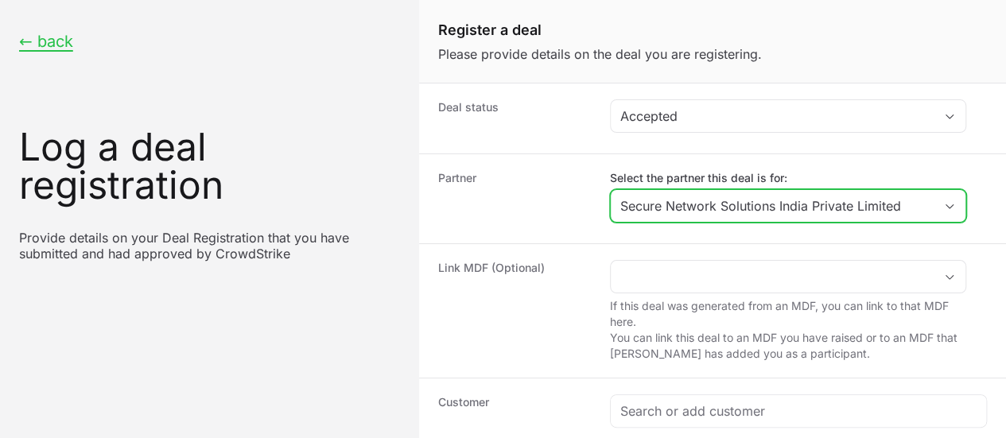
scroll to position [191, 0]
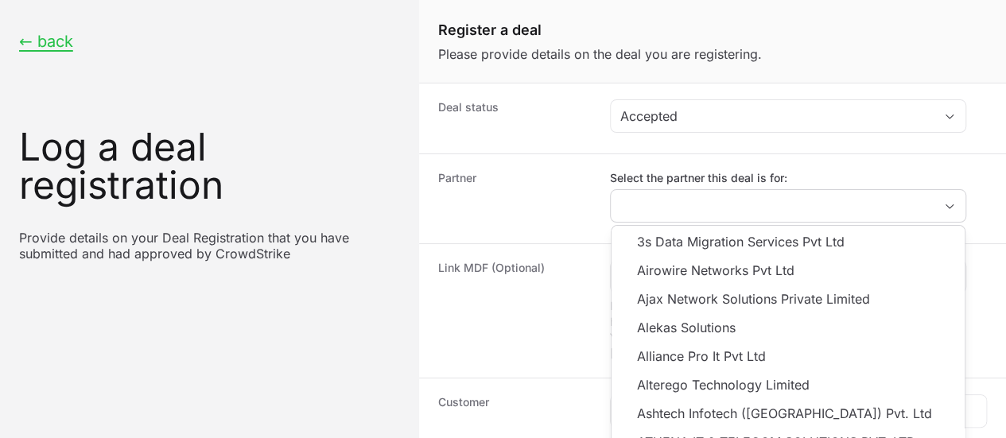
type input "Secure Network Solutions India Private Limited"
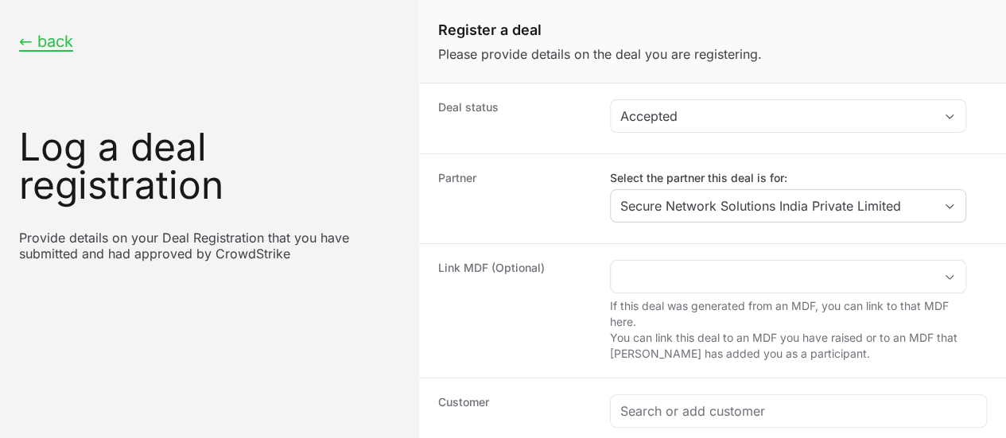
click at [568, 394] on dt "Customer" at bounding box center [514, 410] width 153 height 32
click at [674, 395] on div "Create activity form" at bounding box center [798, 411] width 375 height 32
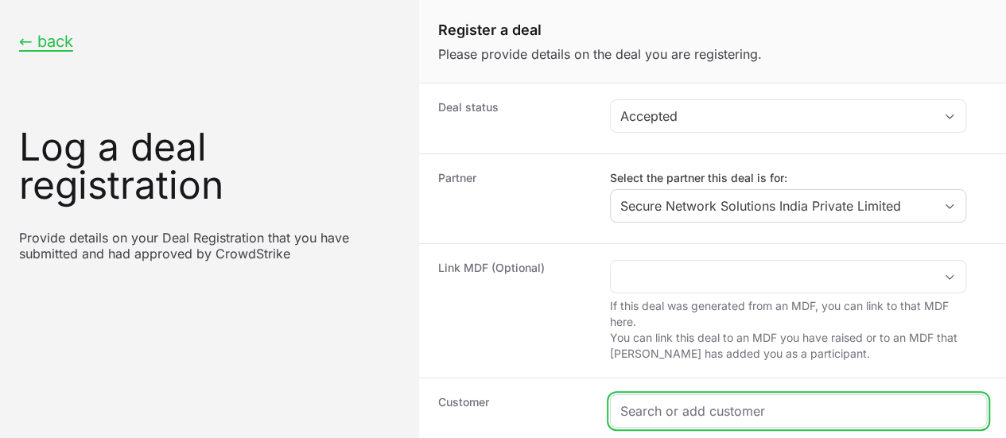
click at [659, 402] on input "Create activity form" at bounding box center [798, 411] width 356 height 19
paste input "https://www.scienaptic.ai/"
type input "https://www.scienaptic.ai/"
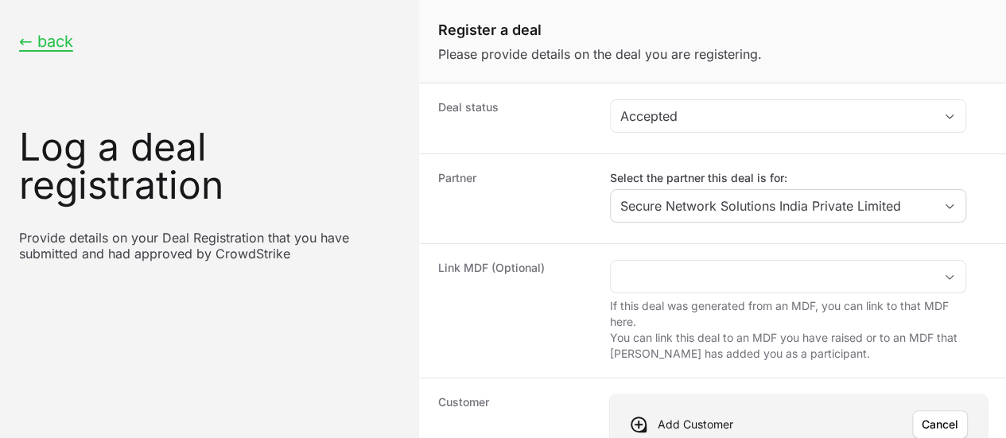
scroll to position [196, 0]
paste input "https://www.scienaptic.ai/"
type input "https://www.scienaptic.ai/"
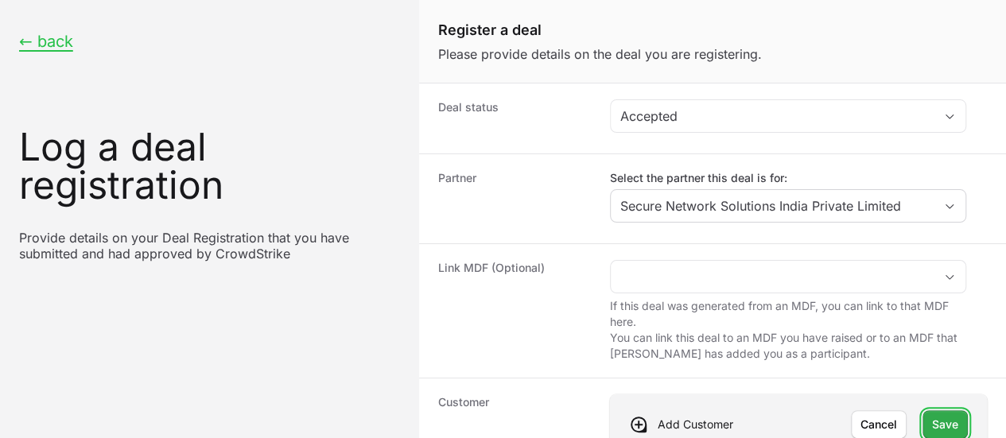
click at [937, 415] on span "Save" at bounding box center [945, 424] width 26 height 19
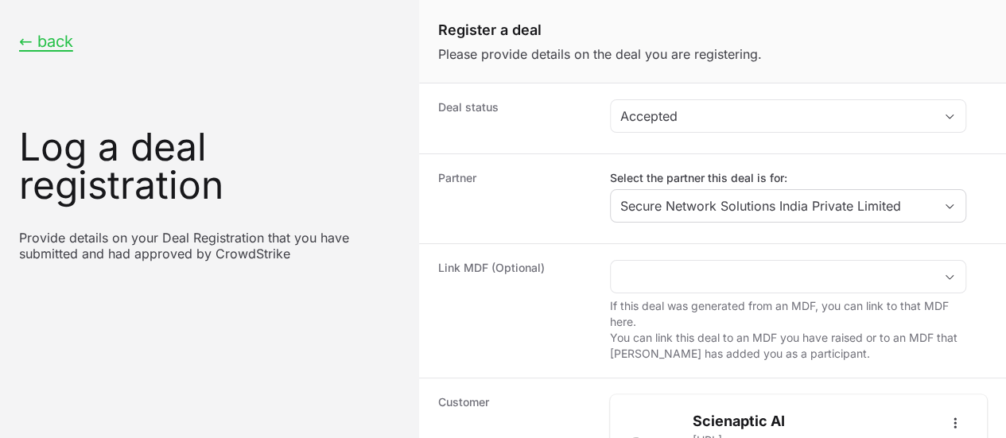
scroll to position [334, 0]
type input "$5,000"
paste input "Scienaptic Systems"
type input "Scienaptic Systems"
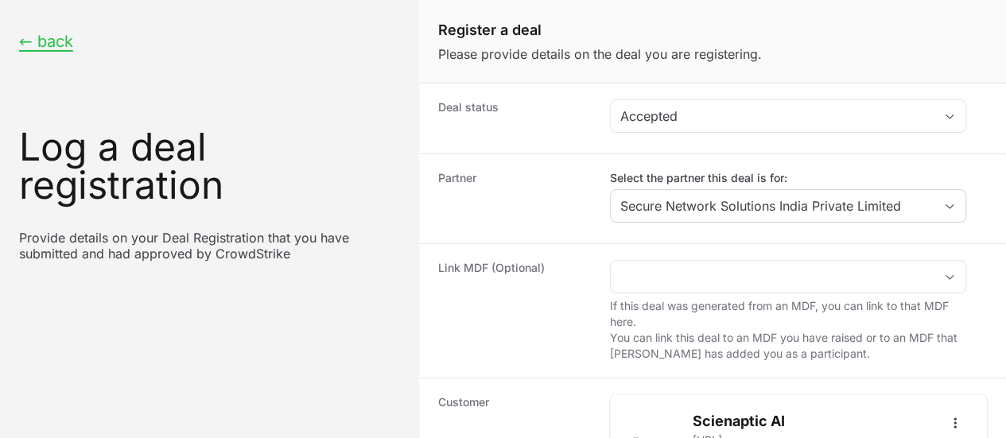
scroll to position [481, 0]
radio input "true"
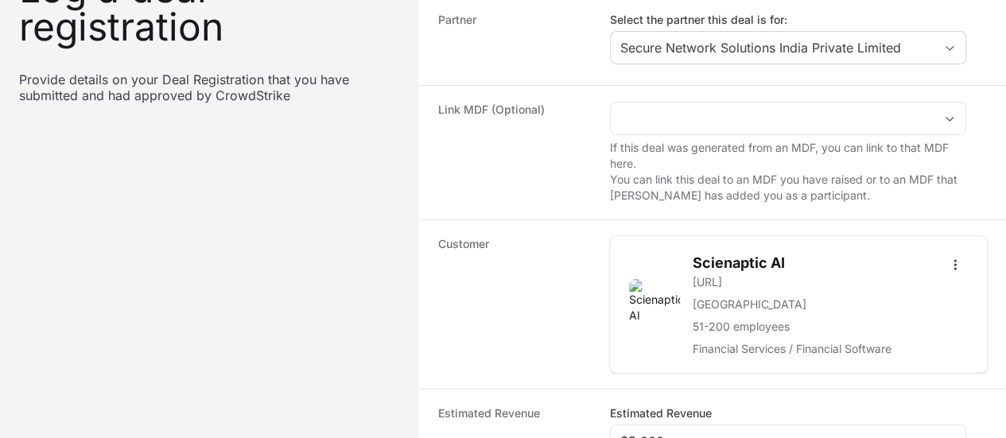
scroll to position [148, 0]
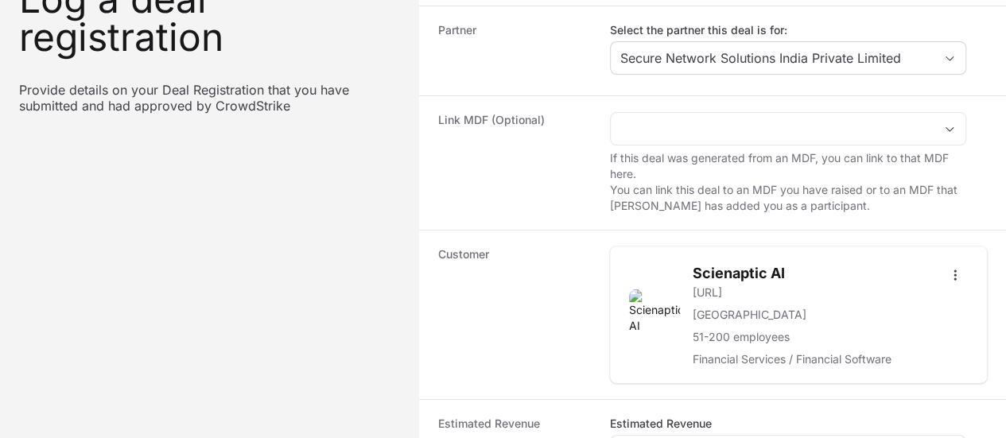
paste input "DR-a0ca543f"
type input "DR-a0ca543f"
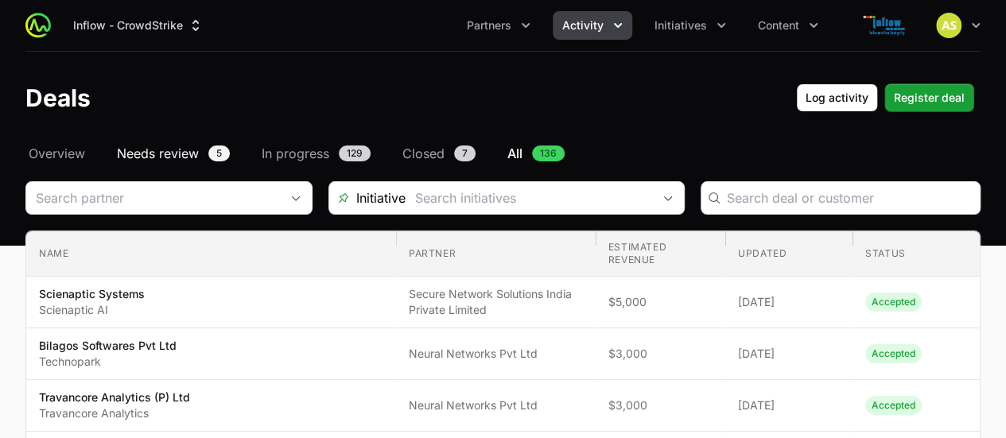
click at [179, 149] on span "Needs review" at bounding box center [158, 153] width 82 height 19
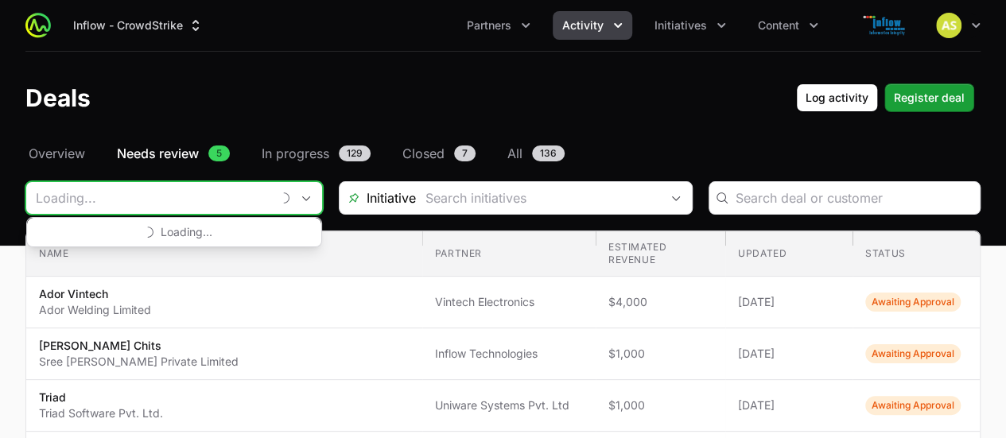
click at [240, 196] on input "Deals Filters" at bounding box center [148, 198] width 245 height 32
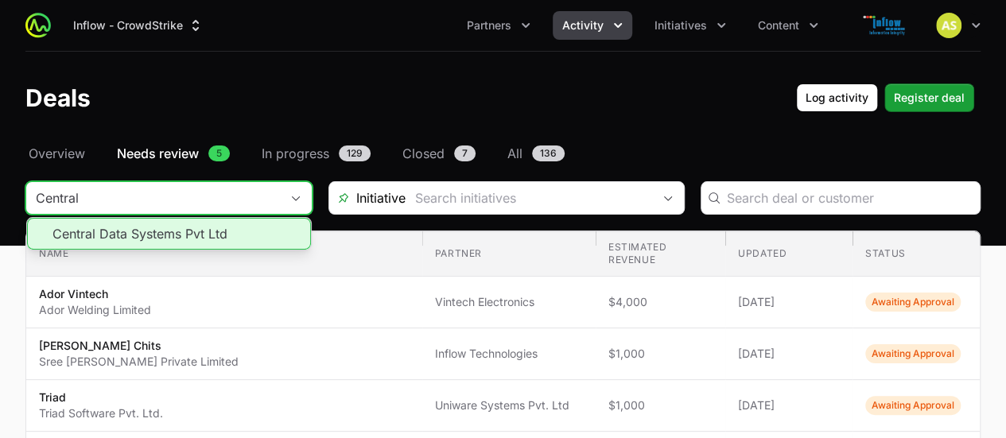
click at [223, 243] on li "Central Data Systems Pvt Ltd" at bounding box center [169, 234] width 284 height 32
type input "Central Data Systems Pvt Ltd"
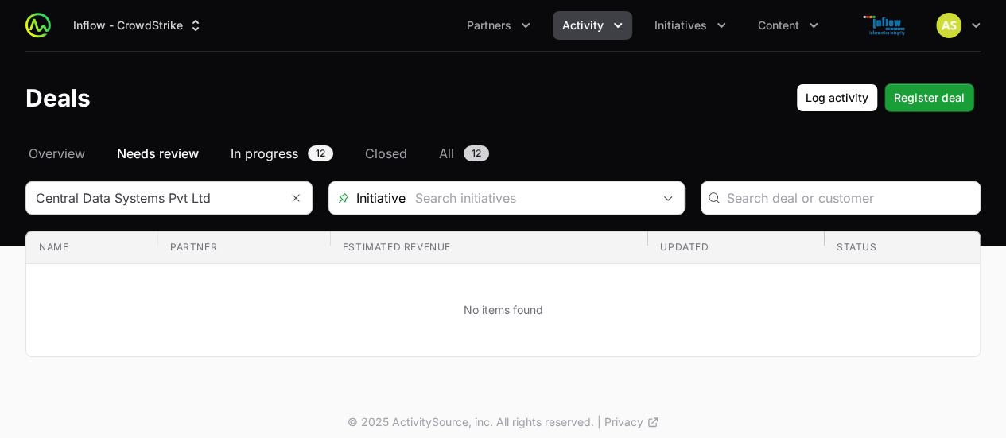
click at [262, 154] on span "In progress" at bounding box center [265, 153] width 68 height 19
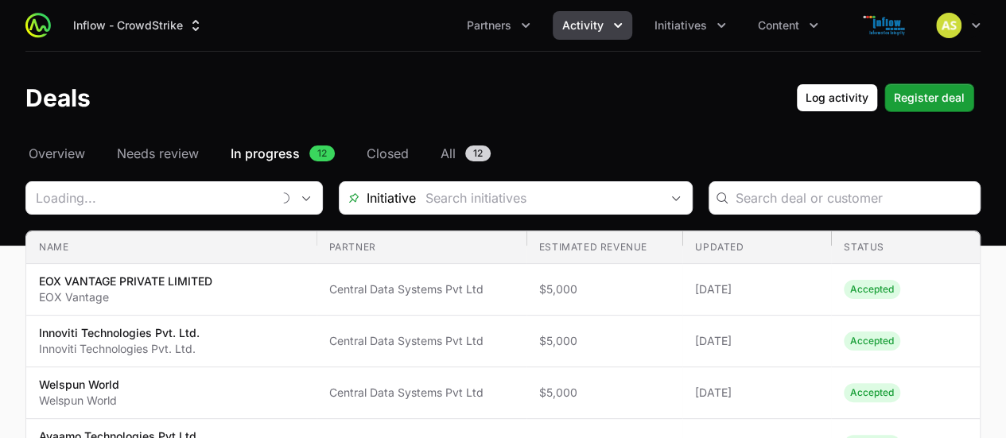
type input "Central Data Systems Pvt Ltd"
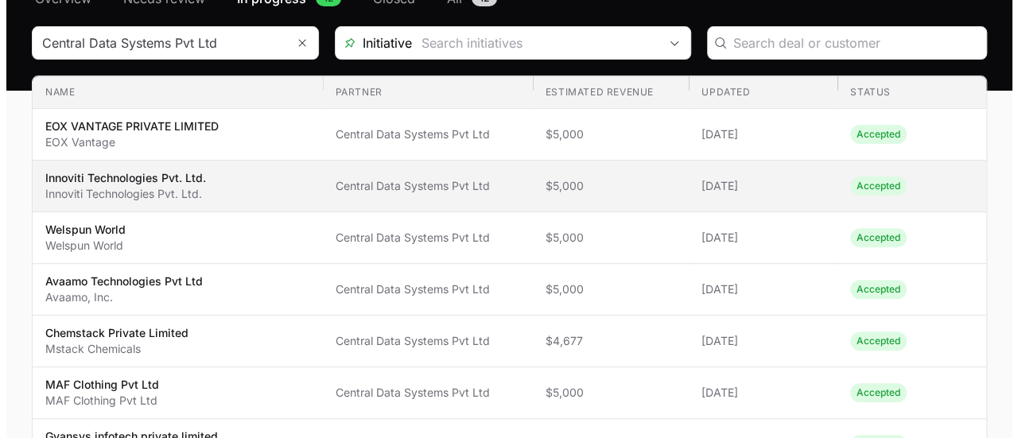
scroll to position [239, 0]
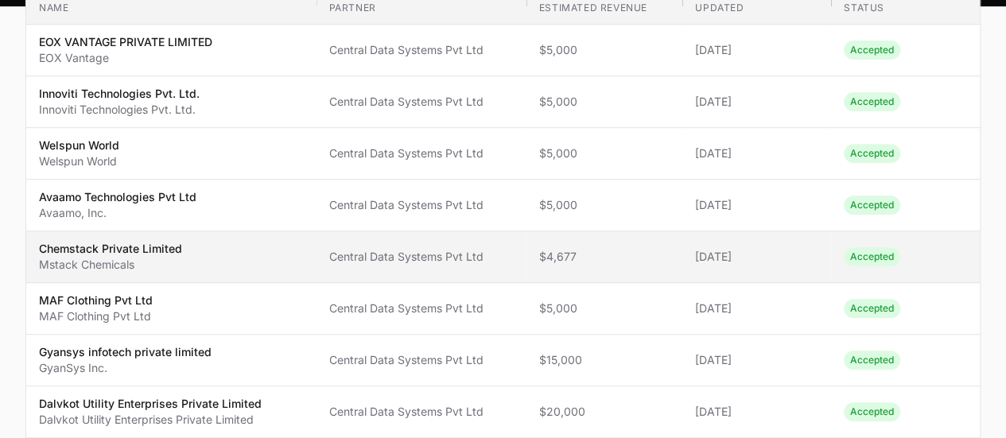
click at [443, 266] on td "Partner Central Data Systems Pvt Ltd" at bounding box center [421, 257] width 210 height 52
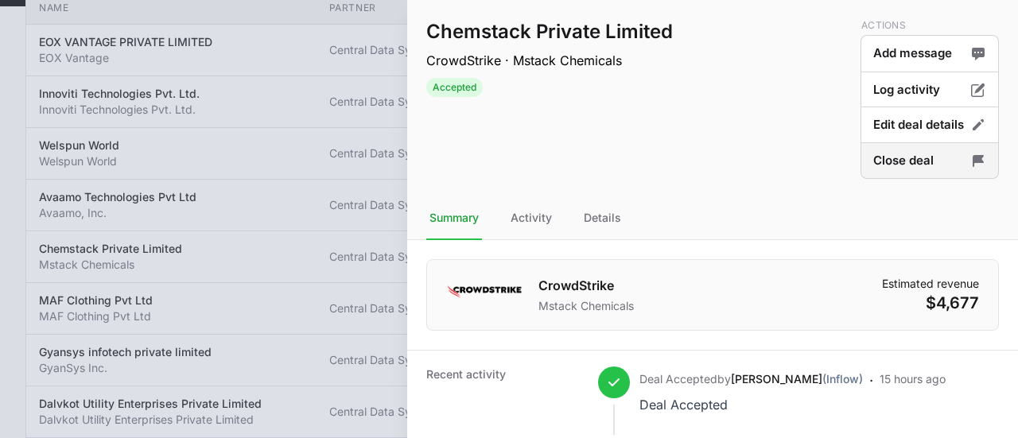
click at [887, 161] on button "Close deal" at bounding box center [929, 160] width 138 height 37
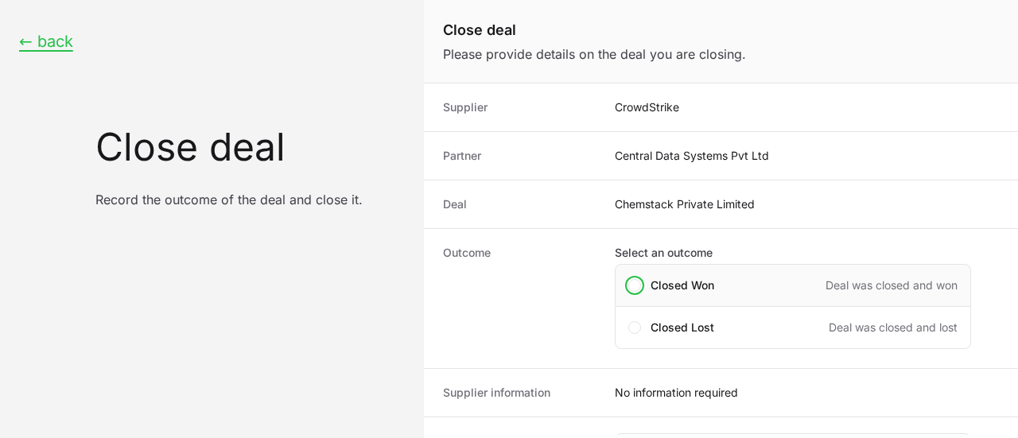
click at [685, 279] on span "Closed Won" at bounding box center [682, 285] width 64 height 16
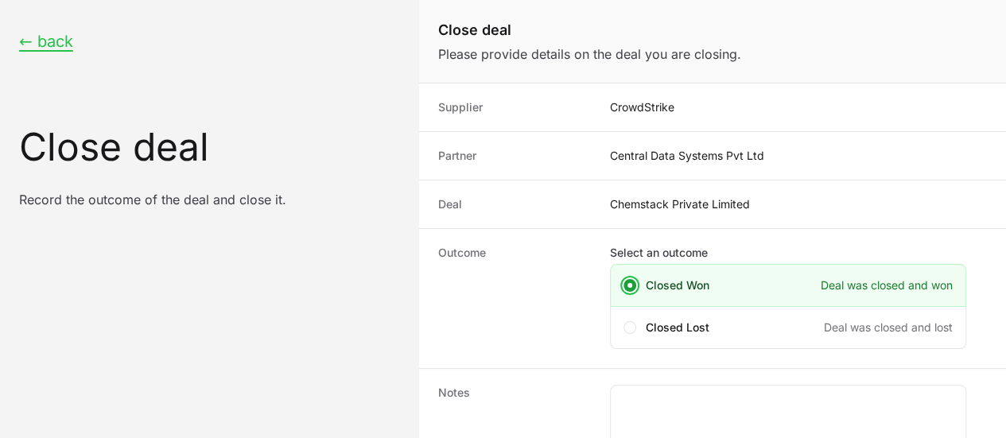
scroll to position [327, 0]
checkbox input "true"
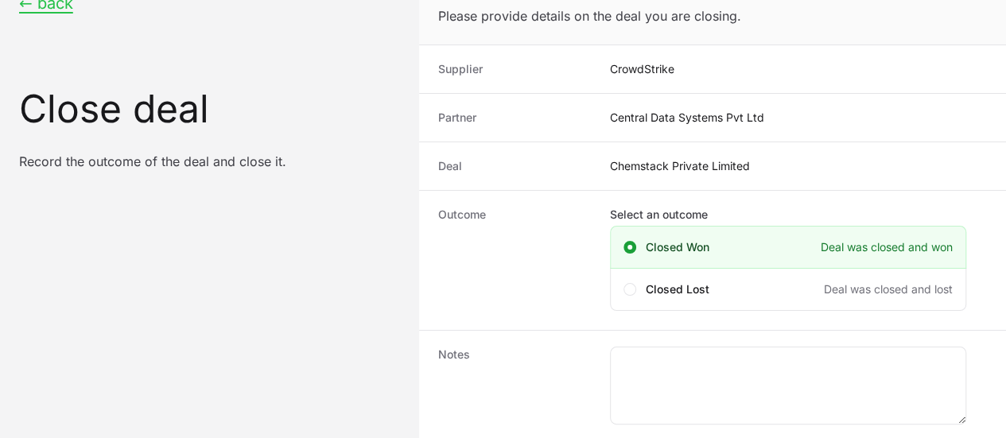
scroll to position [0, 0]
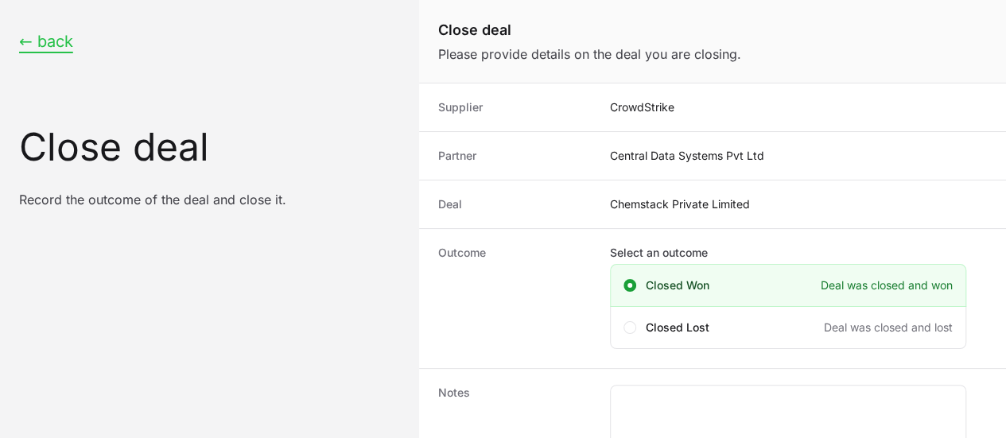
click at [56, 42] on button "← back" at bounding box center [46, 42] width 54 height 20
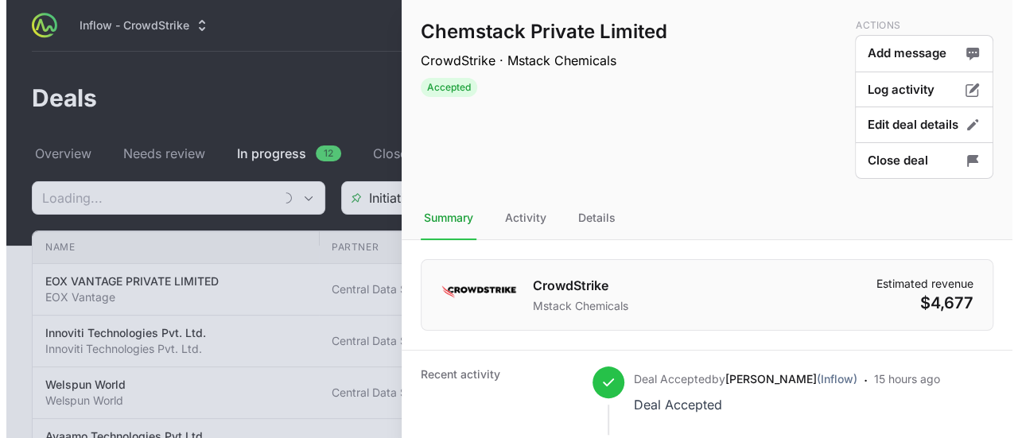
scroll to position [239, 0]
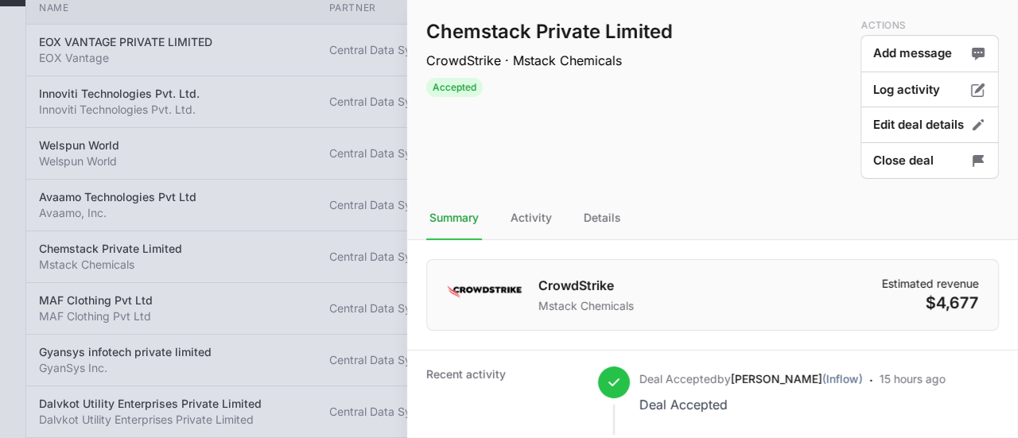
type input "Central Data Systems Pvt Ltd"
